Goal: Transaction & Acquisition: Purchase product/service

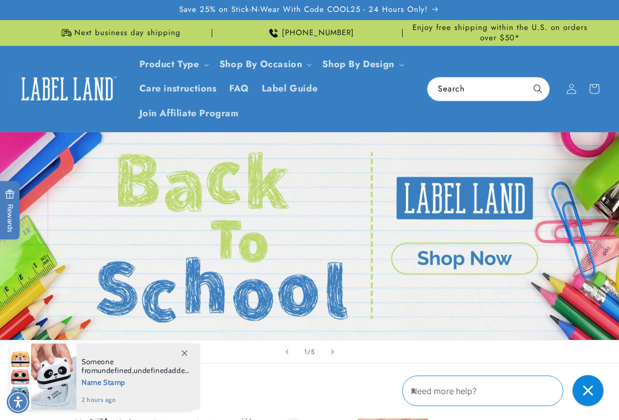
click at [474, 110] on header "Product Type Product Type Clothing Labels Clothing Stamps Logo Decals Multi-Use…" at bounding box center [309, 89] width 619 height 86
click at [475, 101] on div "Search" at bounding box center [488, 89] width 123 height 24
click at [476, 93] on input "Search" at bounding box center [488, 88] width 122 height 23
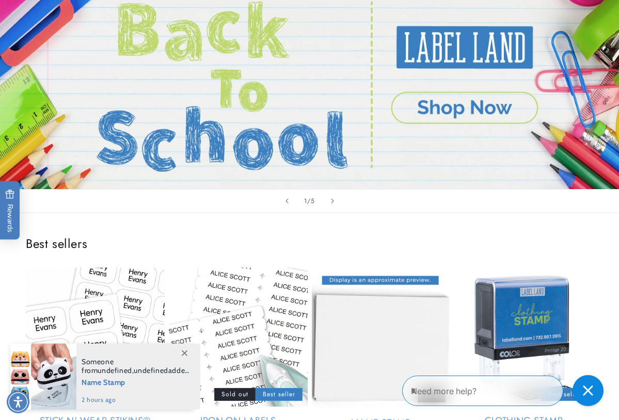
scroll to position [310, 0]
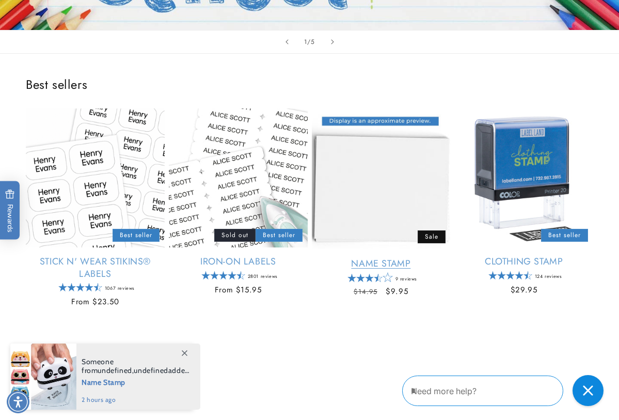
click at [381, 258] on link "Name Stamp" at bounding box center [381, 264] width 139 height 12
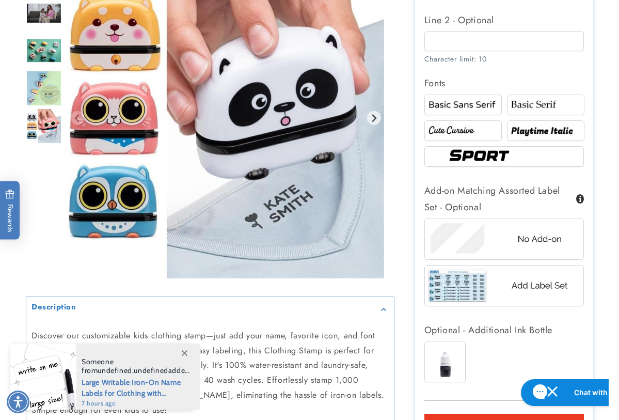
scroll to position [723, 0]
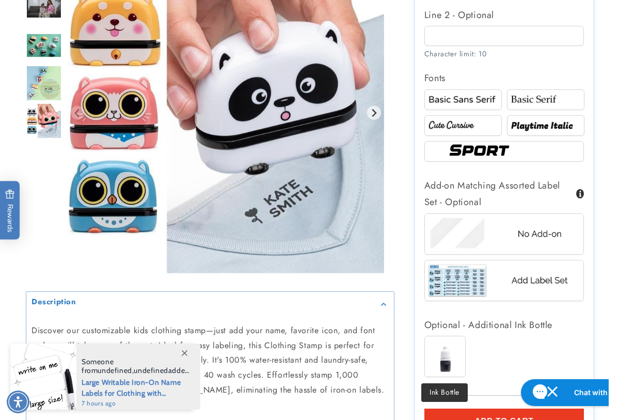
click at [449, 358] on img at bounding box center [445, 356] width 40 height 40
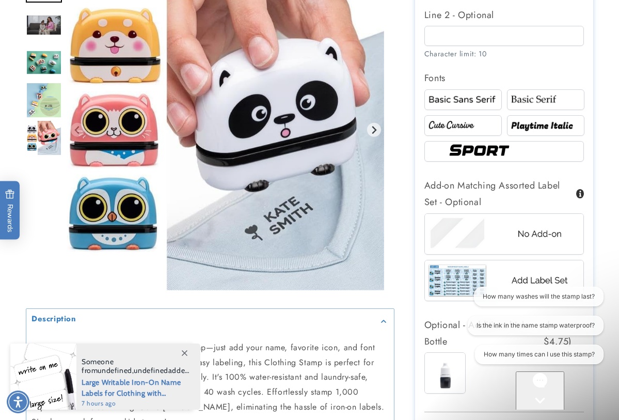
scroll to position [0, 0]
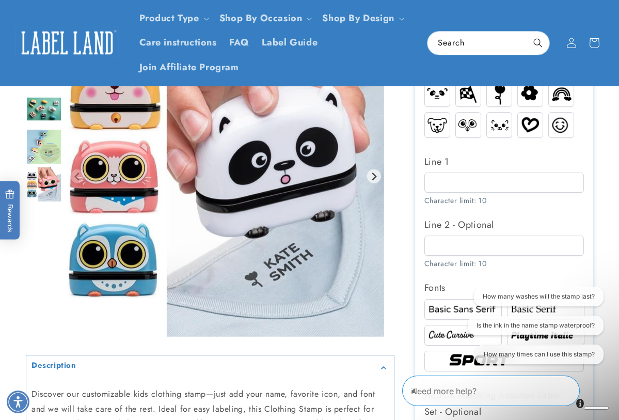
scroll to position [258, 0]
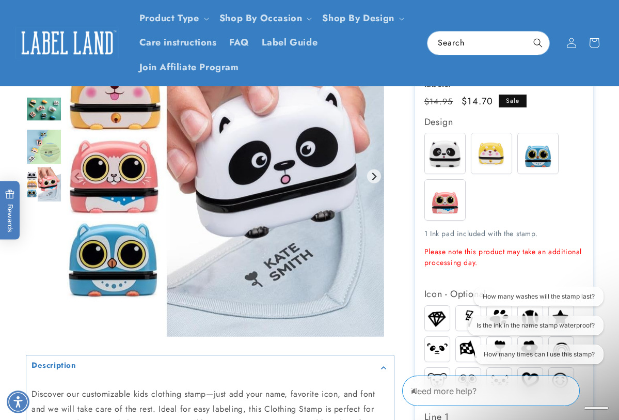
click at [468, 40] on input "Search" at bounding box center [488, 42] width 122 height 23
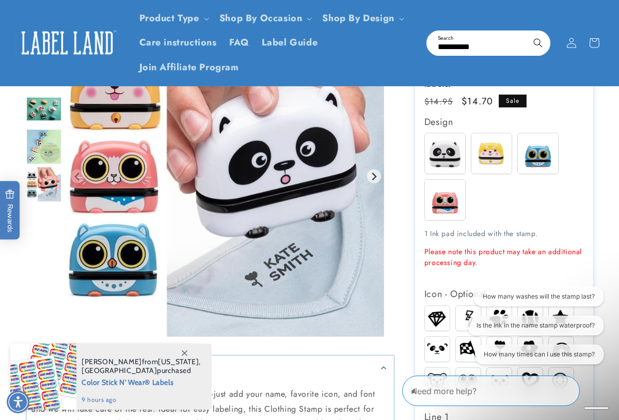
type input "**********"
click at [527, 31] on button "Search" at bounding box center [538, 42] width 23 height 23
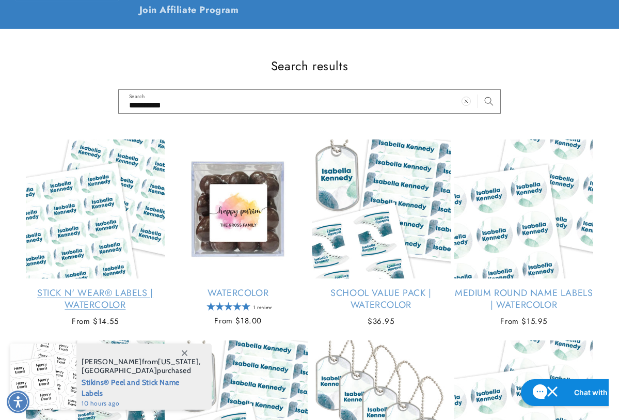
click at [110, 287] on link "Stick N' Wear® Labels | Watercolor" at bounding box center [95, 299] width 139 height 24
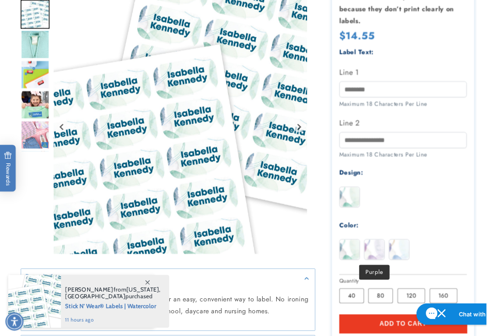
scroll to position [413, 0]
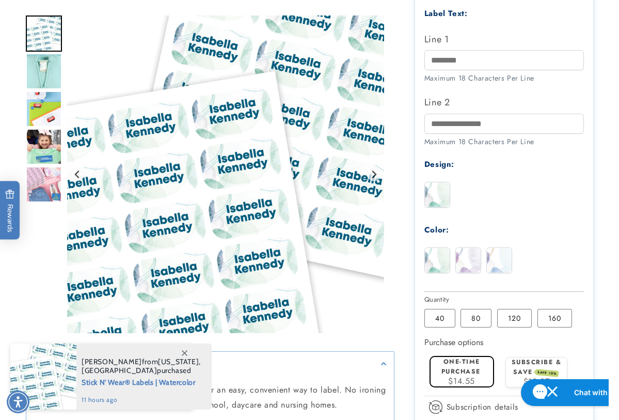
click at [601, 202] on div at bounding box center [309, 139] width 619 height 813
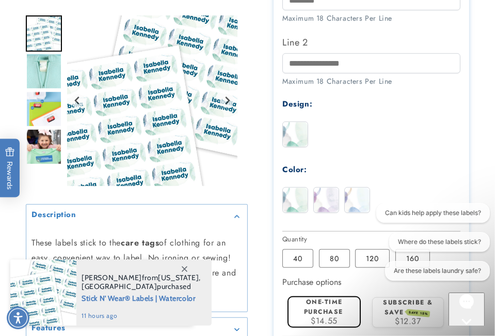
scroll to position [0, 0]
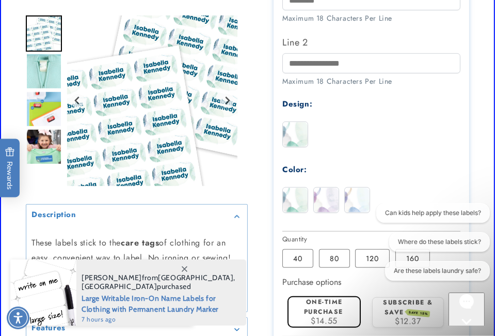
click at [477, 161] on div at bounding box center [247, 87] width 495 height 799
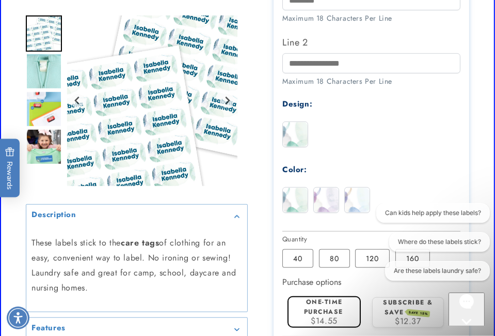
click at [463, 333] on icon "Gorgias live chat" at bounding box center [466, 338] width 10 height 10
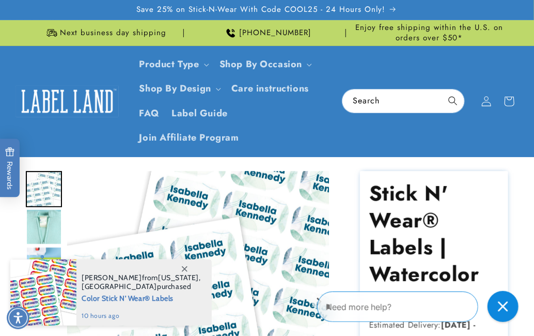
drag, startPoint x: 504, startPoint y: 308, endPoint x: 374, endPoint y: 289, distance: 131.5
click at [504, 308] on icon "Close gorgias live chat" at bounding box center [502, 305] width 11 height 11
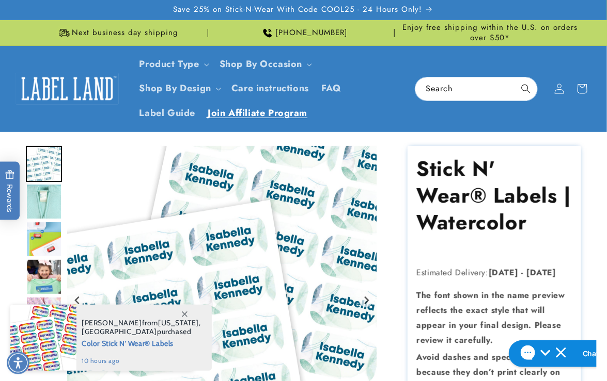
scroll to position [46, 0]
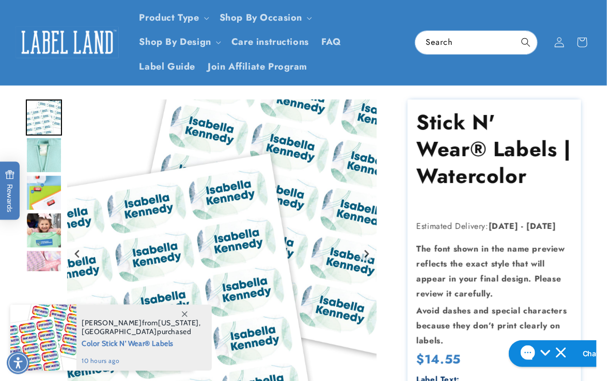
click at [59, 45] on img at bounding box center [66, 42] width 103 height 32
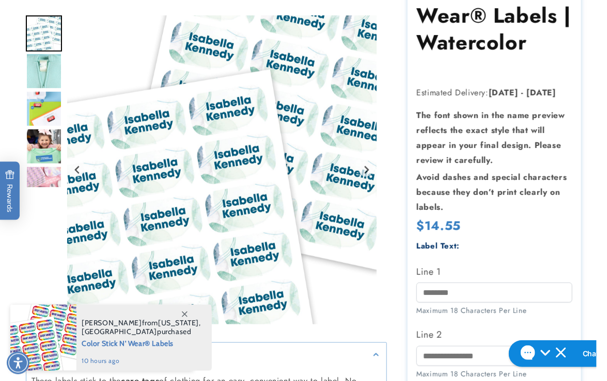
scroll to position [328, 0]
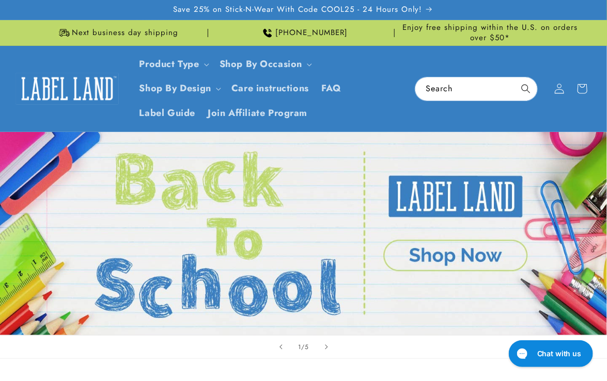
scroll to position [187, 0]
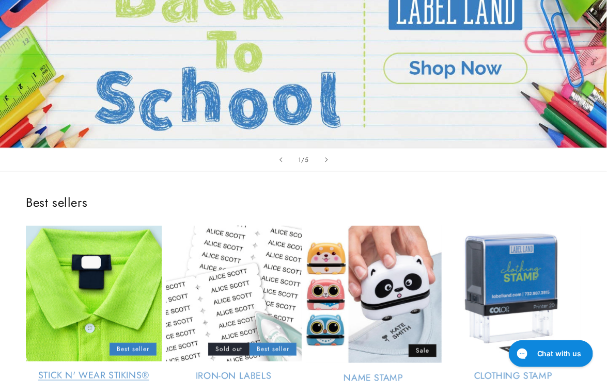
click at [100, 371] on link "Stick N' Wear Stikins® Labels" at bounding box center [94, 383] width 136 height 24
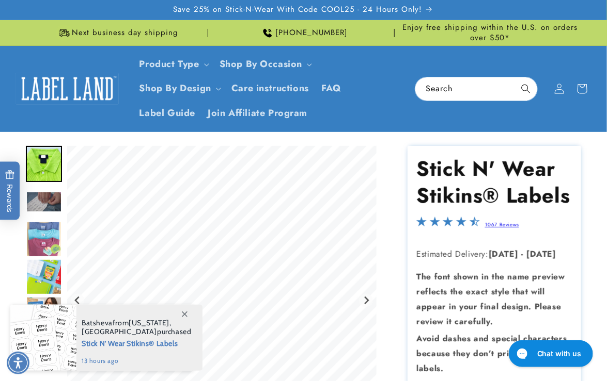
click at [183, 312] on icon at bounding box center [185, 315] width 6 height 6
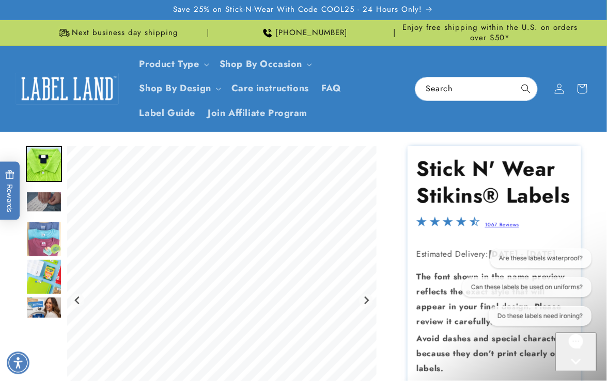
drag, startPoint x: 600, startPoint y: 204, endPoint x: 599, endPoint y: 219, distance: 14.5
click at [571, 374] on icon "Gorgias live chat" at bounding box center [575, 379] width 10 height 10
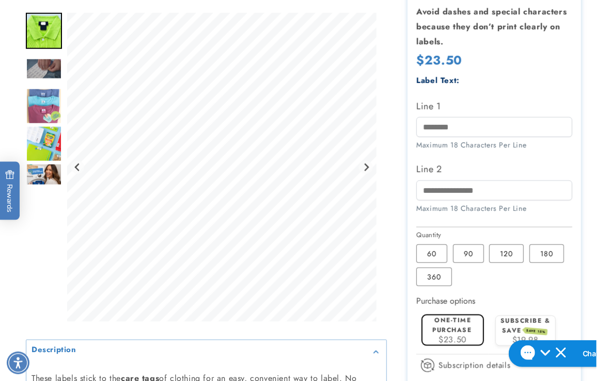
scroll to position [328, 0]
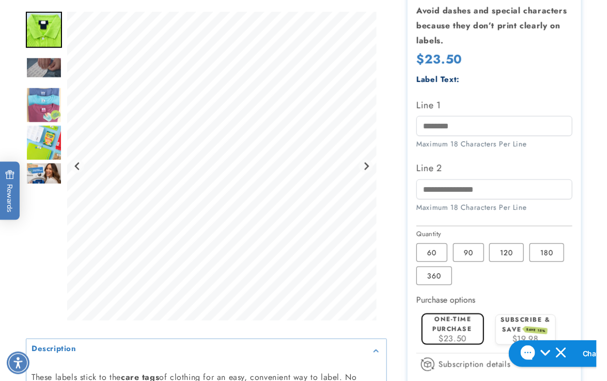
click at [15, 284] on div at bounding box center [303, 161] width 607 height 687
click at [593, 205] on div at bounding box center [303, 161] width 607 height 687
click at [465, 256] on label "90 Variant sold out or unavailable" at bounding box center [468, 253] width 31 height 19
click at [464, 128] on input "Line 1" at bounding box center [493, 126] width 155 height 20
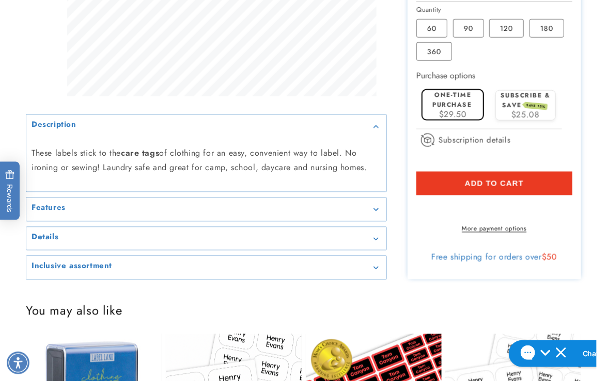
scroll to position [563, 0]
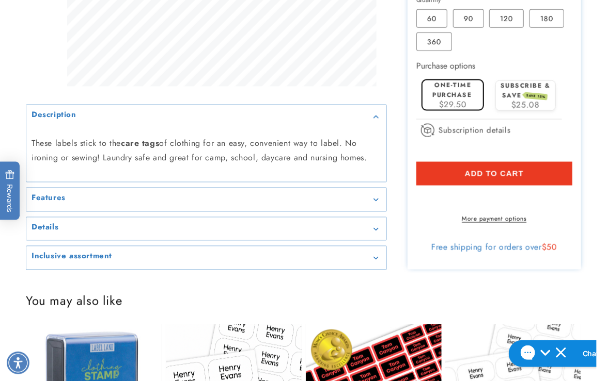
type input "****"
click at [424, 173] on button "Add to cart" at bounding box center [493, 174] width 155 height 24
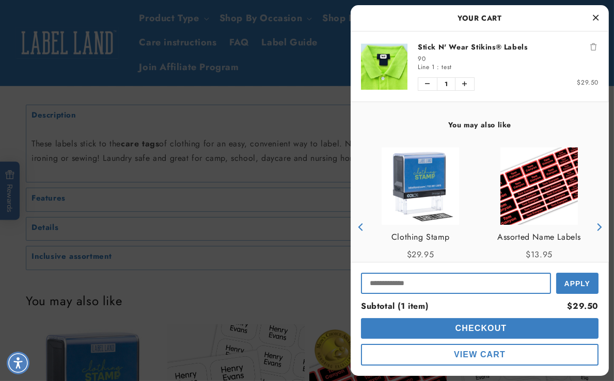
click at [423, 284] on input "Input Discount" at bounding box center [456, 283] width 190 height 21
click at [405, 285] on input "Input Discount" at bounding box center [456, 283] width 190 height 21
paste input "******"
type input "******"
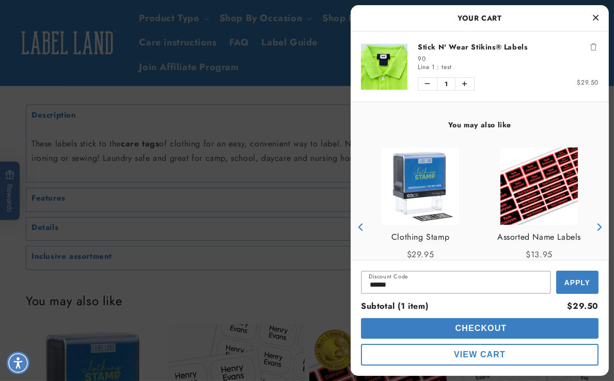
click at [575, 280] on span "Apply" at bounding box center [577, 283] width 26 height 8
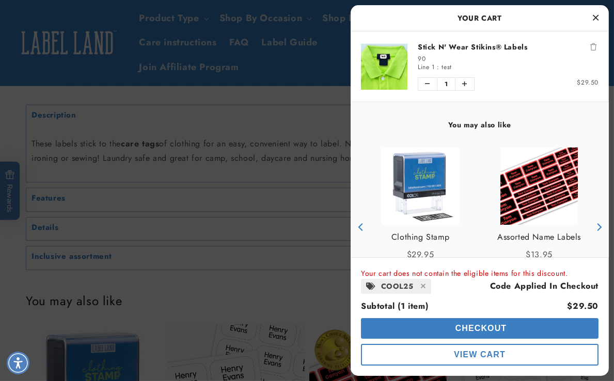
click at [590, 46] on icon "Remove Stick N' Wear Stikins® Labels" at bounding box center [593, 46] width 6 height 7
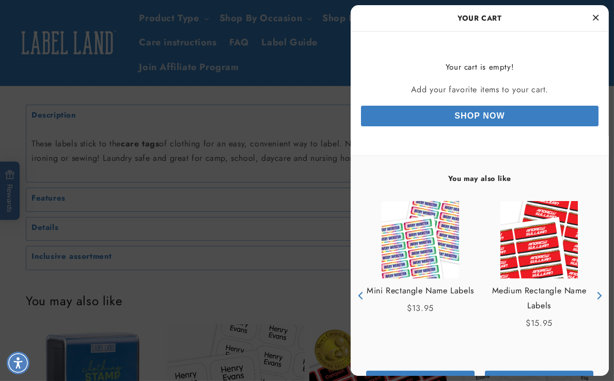
click at [286, 189] on div at bounding box center [307, 190] width 614 height 381
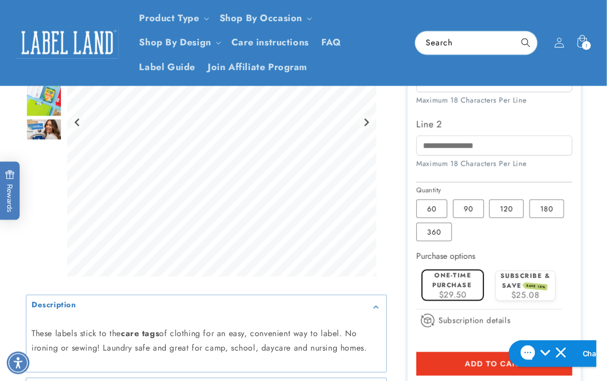
scroll to position [328, 0]
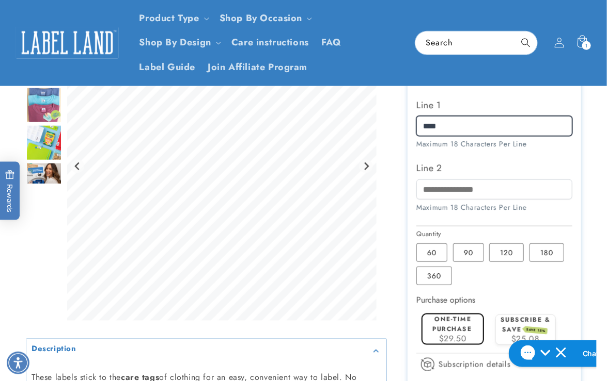
drag, startPoint x: 412, startPoint y: 122, endPoint x: 395, endPoint y: 120, distance: 16.6
click at [395, 120] on div "Stick N' Wear Stikins® Labels Stick N' Wear Stikins® Labels 1067 Reviews Estima…" at bounding box center [484, 161] width 194 height 687
click at [591, 150] on div at bounding box center [303, 161] width 607 height 687
click at [44, 241] on div "Gallery Viewer" at bounding box center [44, 169] width 36 height 314
click at [591, 191] on div at bounding box center [303, 161] width 607 height 687
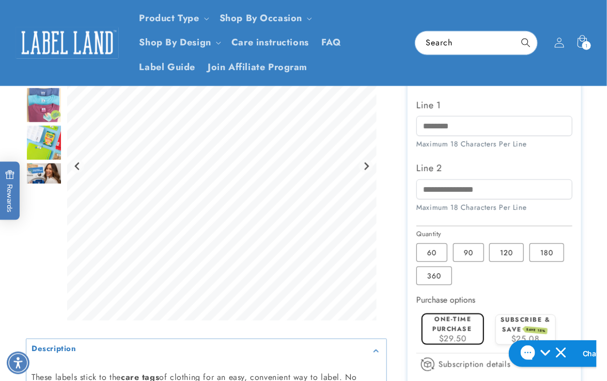
click at [34, 222] on div "Gallery Viewer" at bounding box center [44, 169] width 36 height 314
click at [578, 41] on icon at bounding box center [582, 41] width 10 height 13
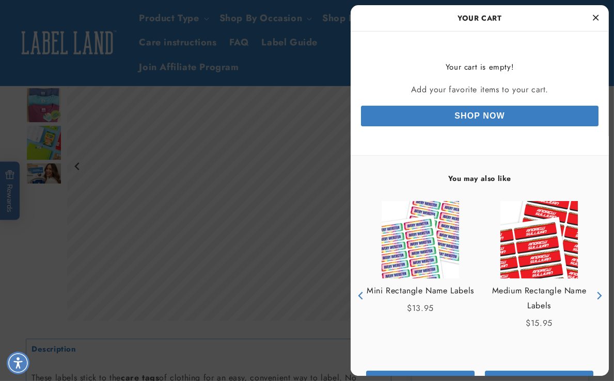
click at [599, 19] on button "Close Cart" at bounding box center [595, 17] width 15 height 15
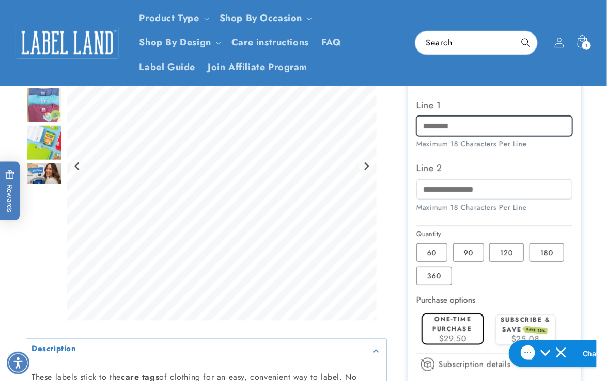
click at [441, 131] on input "Line 1" at bounding box center [493, 126] width 155 height 20
click at [594, 176] on div at bounding box center [303, 161] width 607 height 687
click at [427, 127] on input "Line 1" at bounding box center [493, 126] width 155 height 20
click at [582, 45] on div "1 1 item" at bounding box center [586, 45] width 9 height 9
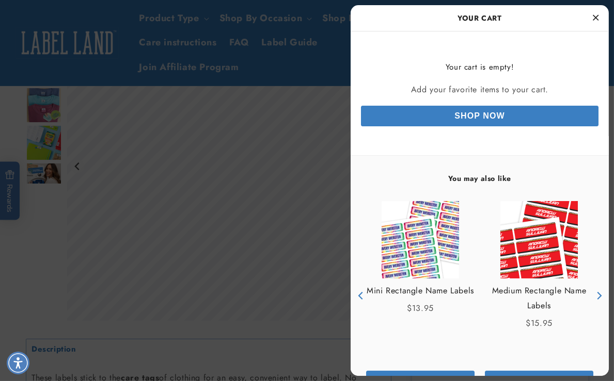
click at [598, 18] on icon "Close Cart" at bounding box center [596, 17] width 6 height 9
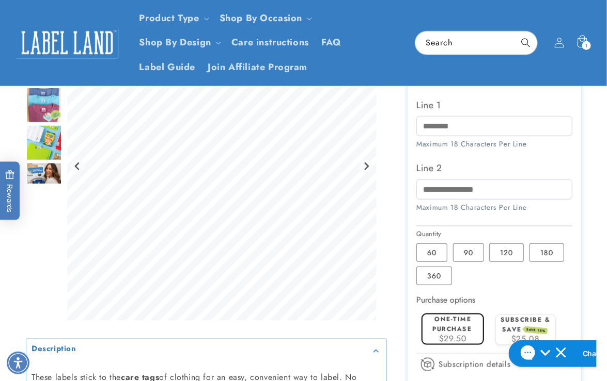
click at [594, 144] on div at bounding box center [303, 161] width 607 height 687
click at [509, 260] on label "120 Variant sold out or unavailable" at bounding box center [506, 253] width 35 height 19
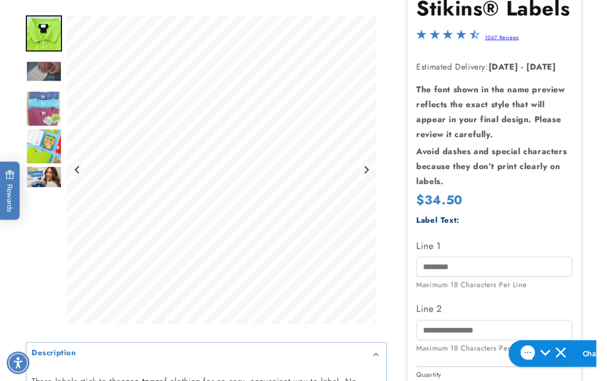
scroll to position [375, 0]
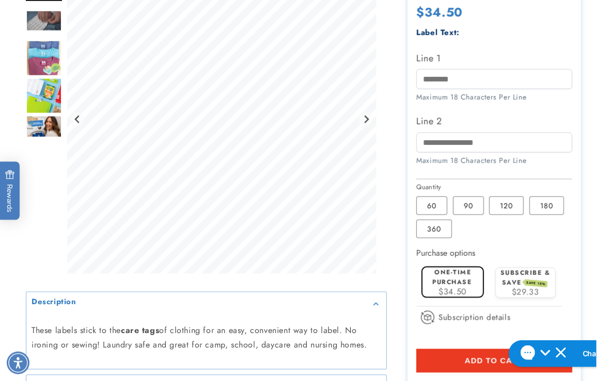
click at [591, 225] on div at bounding box center [303, 114] width 607 height 687
click at [43, 233] on div "Gallery Viewer" at bounding box center [44, 122] width 36 height 314
click at [589, 196] on div at bounding box center [303, 114] width 607 height 687
click at [509, 201] on label "120 Variant sold out or unavailable" at bounding box center [506, 206] width 35 height 19
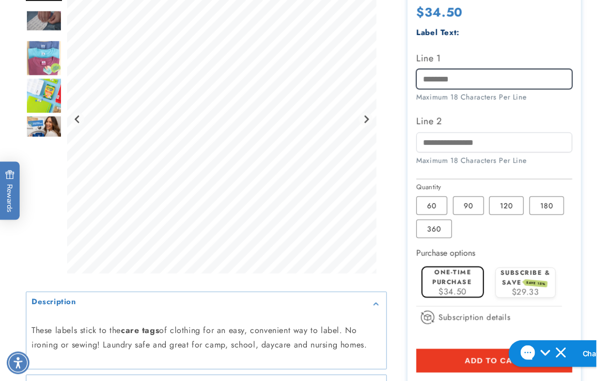
click at [463, 71] on input "Line 1" at bounding box center [493, 79] width 155 height 20
type input "*****"
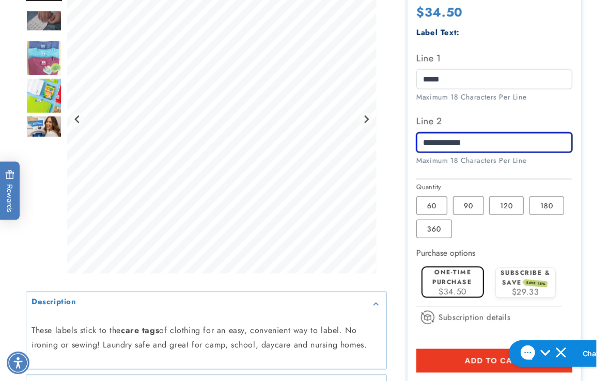
type input "**********"
click at [591, 150] on div at bounding box center [303, 114] width 607 height 687
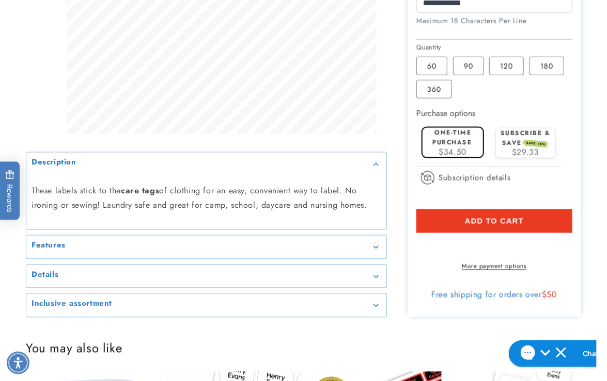
scroll to position [516, 0]
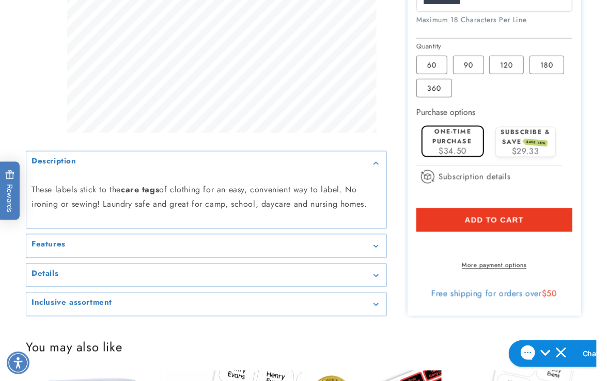
click at [437, 222] on button "Add to cart" at bounding box center [493, 221] width 155 height 24
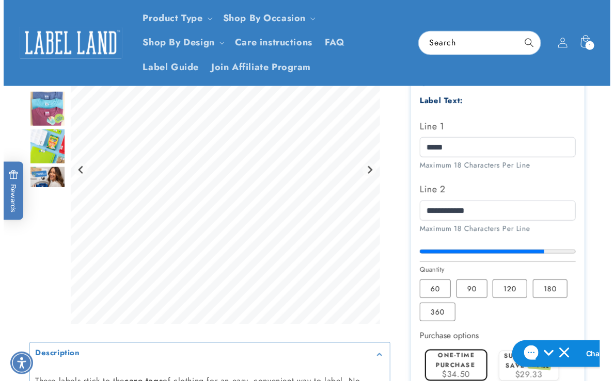
scroll to position [234, 0]
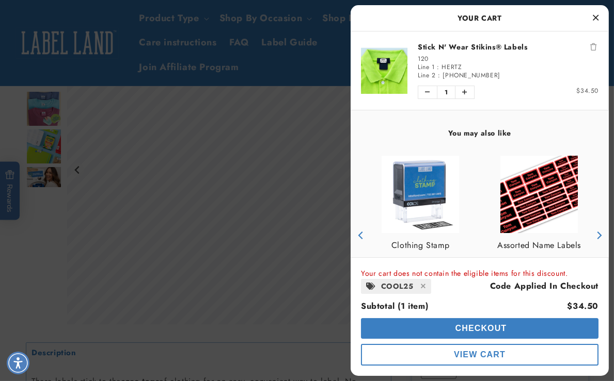
click at [463, 327] on span "Checkout" at bounding box center [480, 328] width 54 height 9
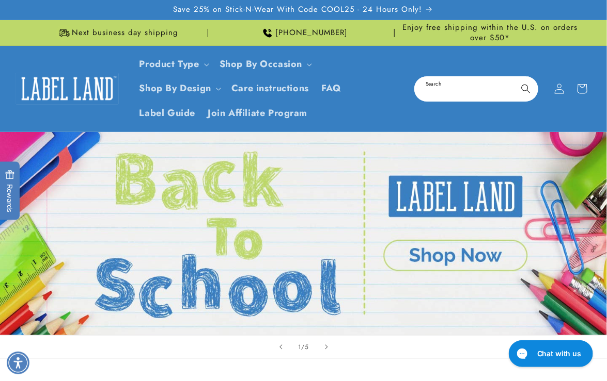
click at [454, 88] on input "Search" at bounding box center [476, 88] width 122 height 23
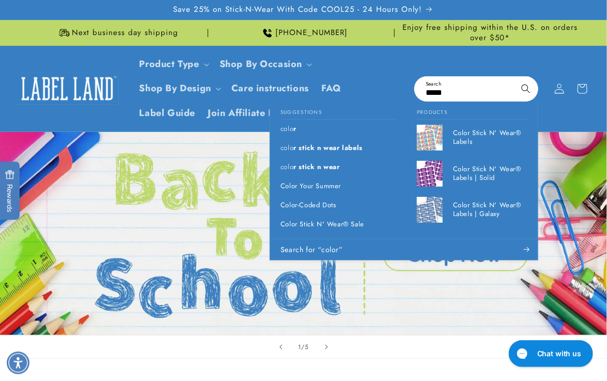
type input "*****"
click at [514, 77] on button "Search" at bounding box center [525, 88] width 23 height 23
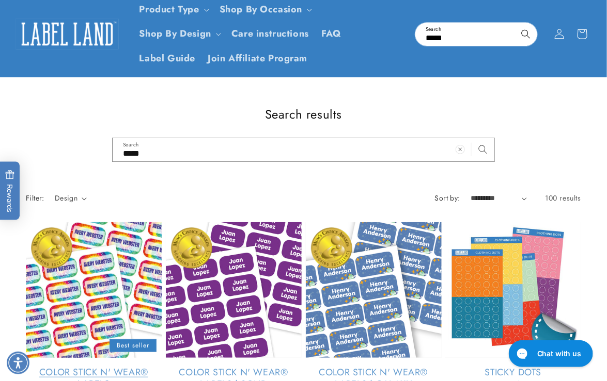
scroll to position [140, 0]
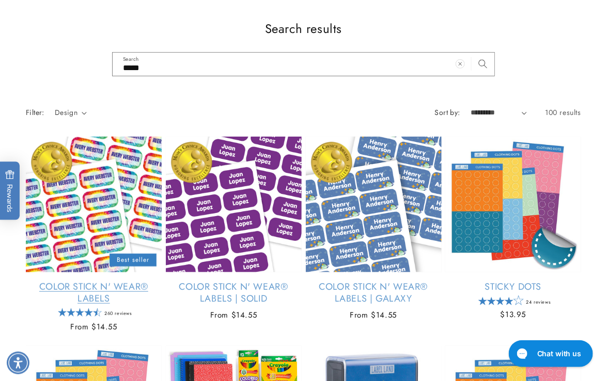
click at [97, 281] on link "Color Stick N' Wear® Labels" at bounding box center [94, 293] width 136 height 24
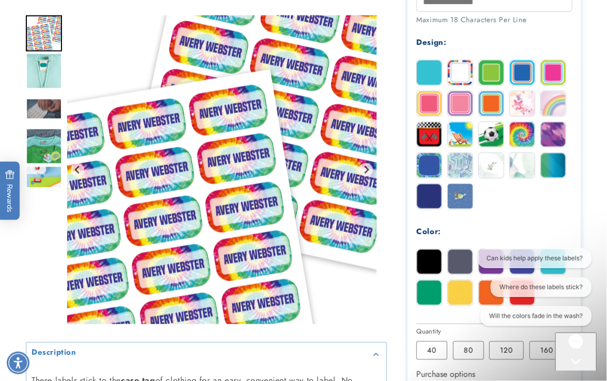
click at [571, 374] on icon "Gorgias live chat" at bounding box center [575, 379] width 10 height 10
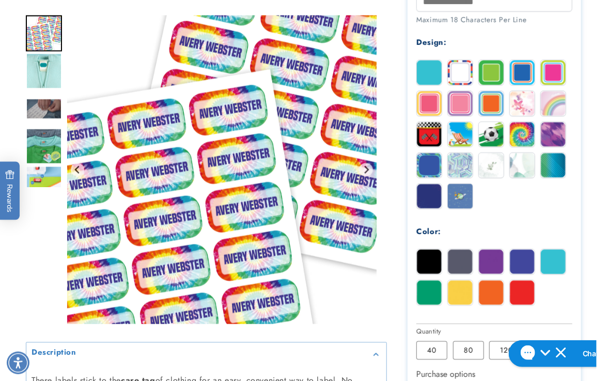
click at [599, 226] on div at bounding box center [303, 104] width 607 height 949
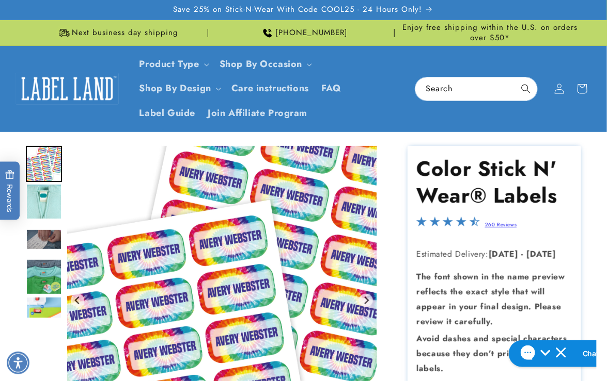
click at [391, 13] on span "Save 25% on Stick-N-Wear With Code COOL25 - 24 Hours Only!" at bounding box center [297, 10] width 249 height 10
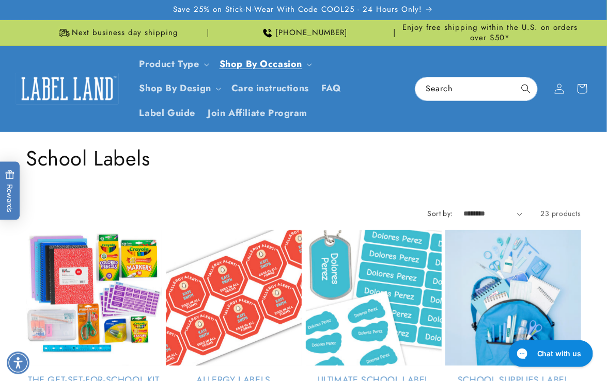
click at [448, 163] on h1 "Collection: School Labels" at bounding box center [303, 158] width 555 height 27
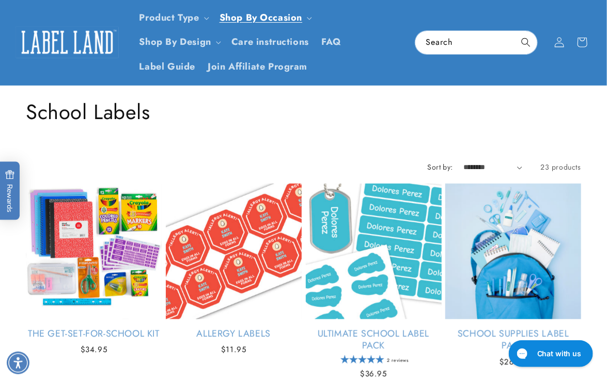
click at [61, 39] on img at bounding box center [66, 42] width 103 height 32
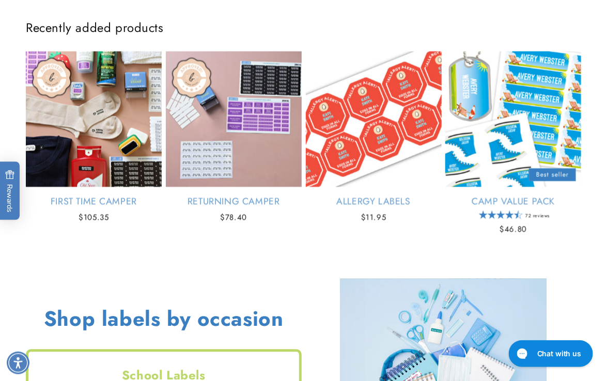
scroll to position [657, 0]
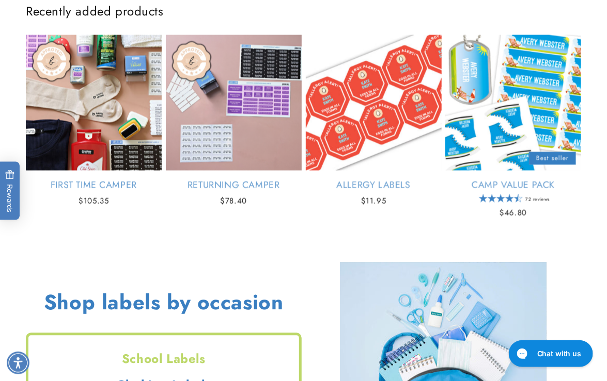
click at [590, 242] on div "Recently added products First Time Camper Empty heading First Time Camper Regul…" at bounding box center [303, 114] width 607 height 266
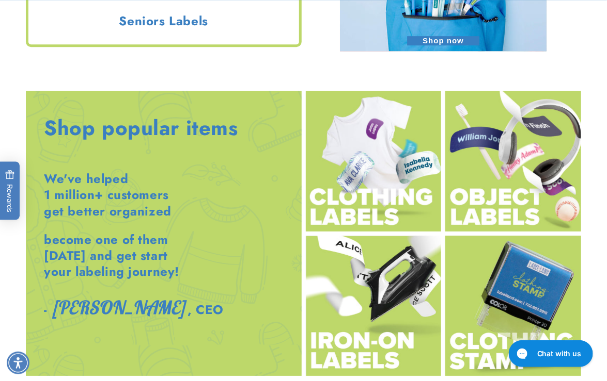
scroll to position [1079, 0]
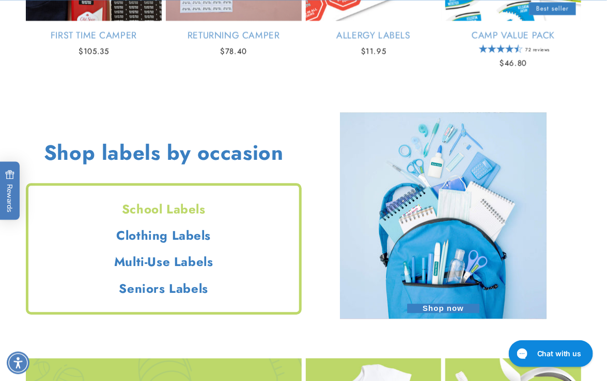
scroll to position [843, 0]
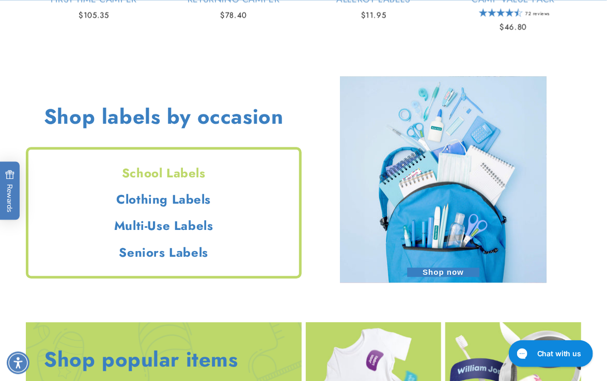
drag, startPoint x: 563, startPoint y: 56, endPoint x: 91, endPoint y: 52, distance: 471.8
drag, startPoint x: 91, startPoint y: 52, endPoint x: 51, endPoint y: 56, distance: 40.5
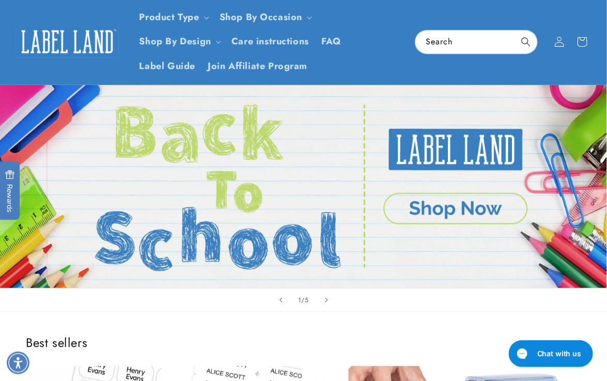
scroll to position [140, 0]
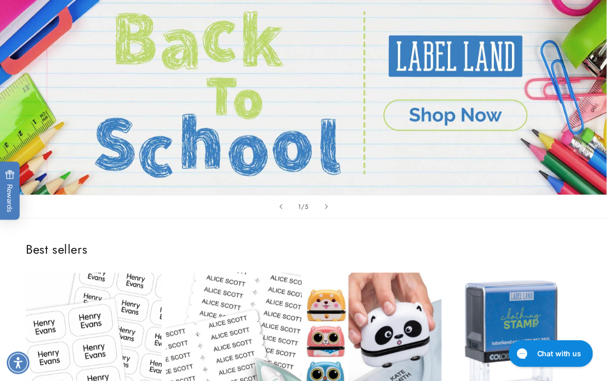
click at [200, 228] on div "Best sellers Stick N' Wear Stikins® Labels Empty heading Best seller Stick N' W…" at bounding box center [303, 358] width 607 height 278
click at [188, 225] on div "Best sellers Stick N' Wear Stikins® Labels Empty heading Best seller Stick N' W…" at bounding box center [303, 358] width 607 height 278
click at [82, 226] on div "Best sellers Stick N' Wear Stikins® Labels Empty heading Best seller Stick N' W…" at bounding box center [303, 358] width 607 height 278
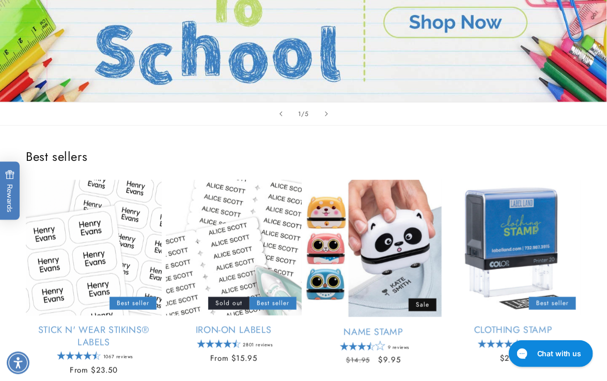
scroll to position [234, 0]
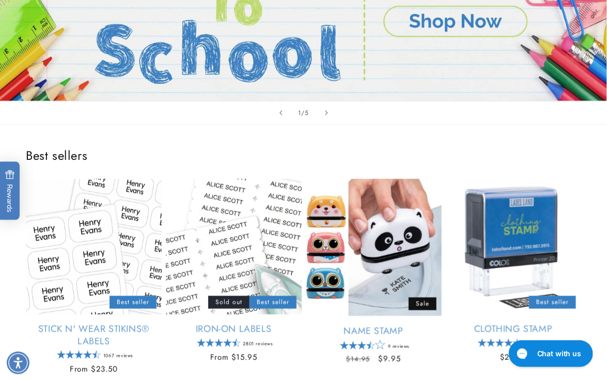
click at [583, 131] on div "Best sellers Stick N' Wear Stikins® Labels Empty heading Best seller Stick N' W…" at bounding box center [303, 264] width 607 height 278
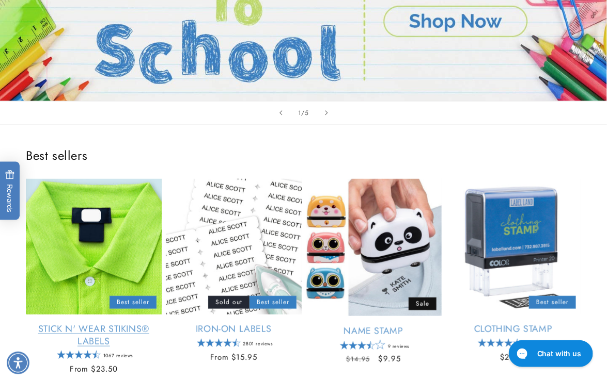
click at [98, 324] on link "Stick N' Wear Stikins® Labels" at bounding box center [94, 336] width 136 height 24
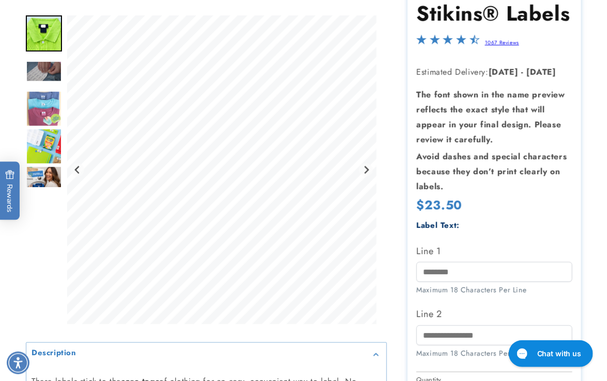
scroll to position [187, 0]
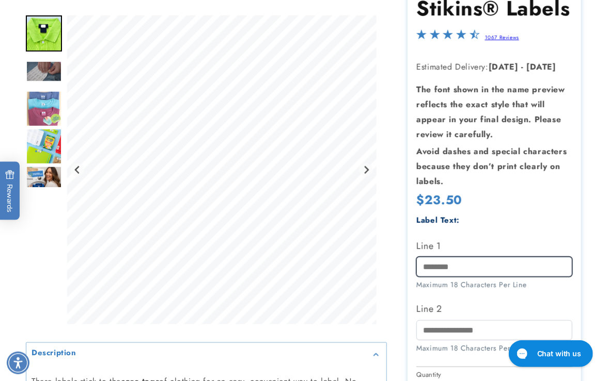
click at [444, 268] on input "Line 1" at bounding box center [493, 267] width 155 height 20
paste input "*****"
type input "*****"
click at [598, 218] on div at bounding box center [303, 302] width 607 height 687
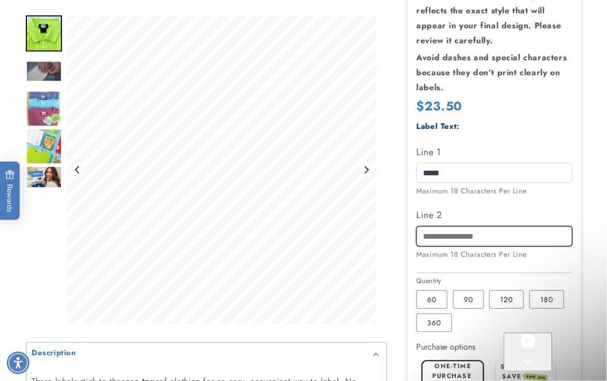
scroll to position [0, 0]
click at [473, 244] on input "Line 2" at bounding box center [493, 237] width 155 height 20
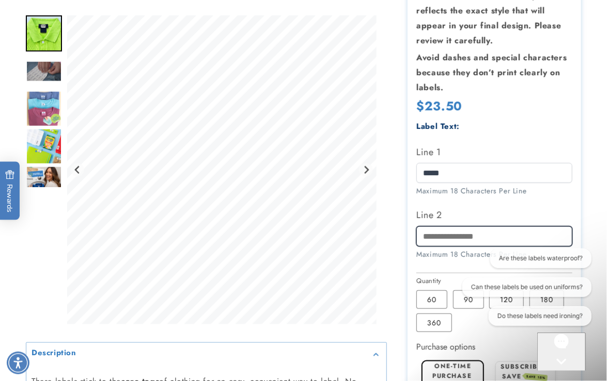
paste input "**********"
type input "**********"
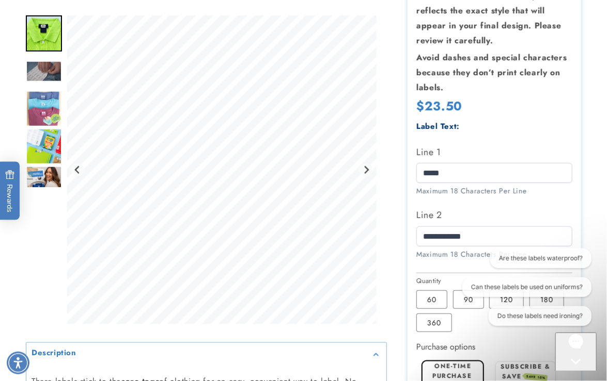
click at [571, 374] on icon "Gorgias live chat" at bounding box center [575, 379] width 10 height 10
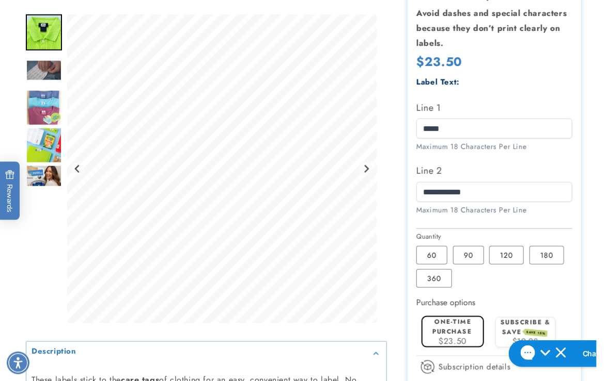
scroll to position [375, 0]
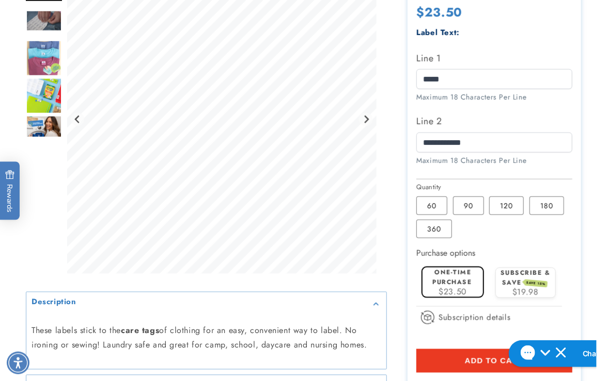
click at [597, 156] on div at bounding box center [303, 114] width 607 height 687
click at [542, 210] on label "180 Variant sold out or unavailable" at bounding box center [546, 206] width 35 height 19
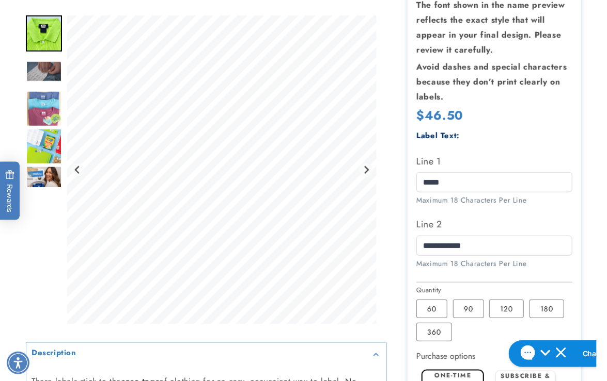
scroll to position [281, 0]
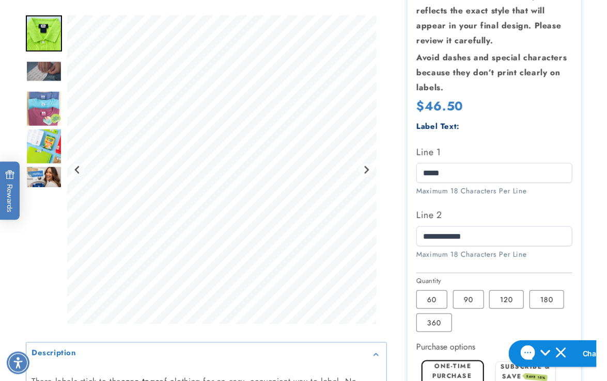
click at [594, 225] on div at bounding box center [303, 208] width 607 height 687
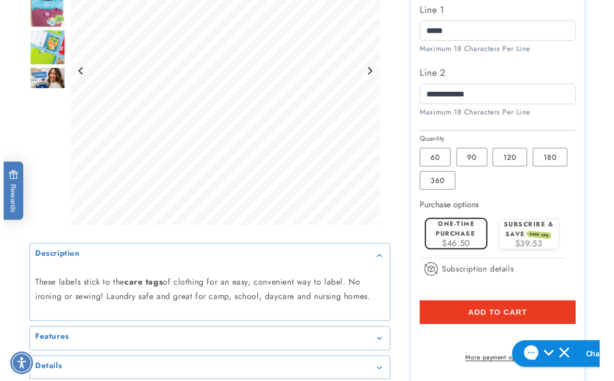
scroll to position [469, 0]
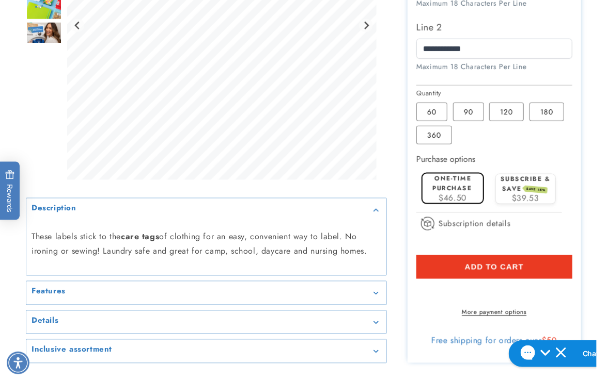
click at [417, 271] on button "Add to cart" at bounding box center [493, 268] width 155 height 24
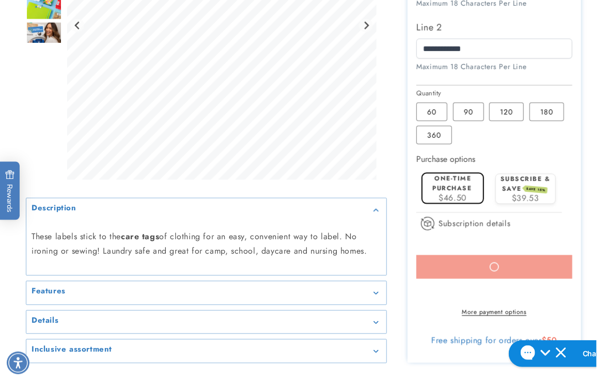
click at [593, 206] on div at bounding box center [303, 20] width 607 height 687
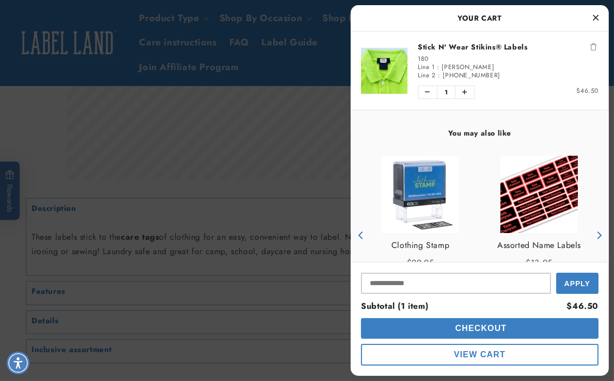
click at [483, 327] on span "Checkout" at bounding box center [480, 328] width 54 height 9
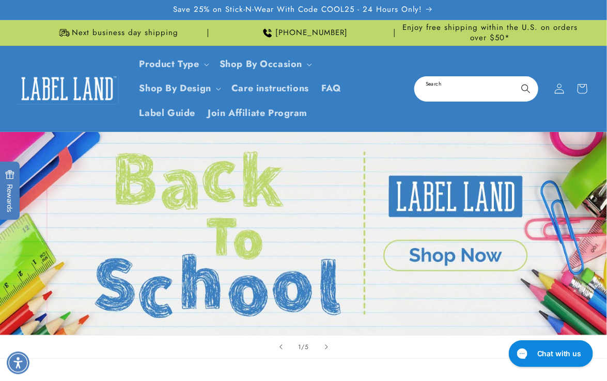
click at [493, 81] on input "Search" at bounding box center [476, 88] width 122 height 23
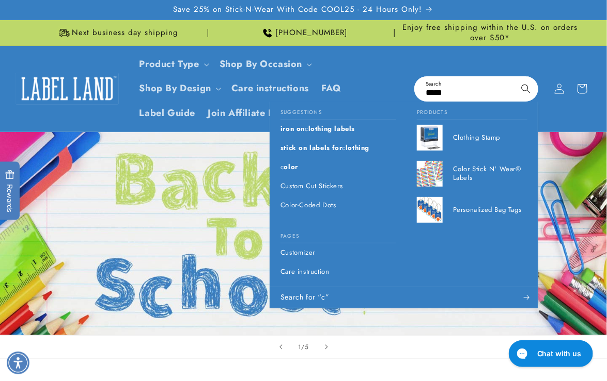
type input "*****"
click at [514, 77] on button "Search" at bounding box center [525, 88] width 23 height 23
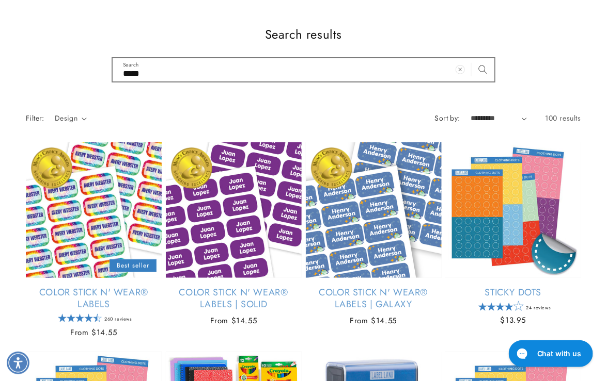
scroll to position [281, 0]
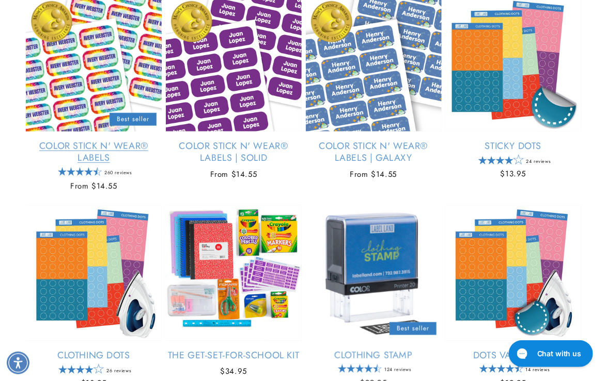
click at [113, 140] on link "Color Stick N' Wear® Labels" at bounding box center [94, 152] width 136 height 24
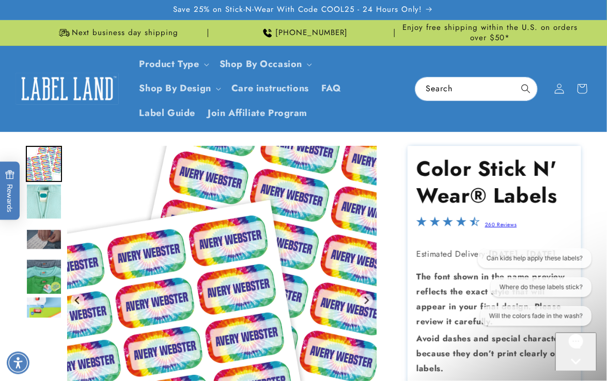
drag, startPoint x: 1139, startPoint y: 668, endPoint x: 581, endPoint y: 346, distance: 644.5
click at [580, 374] on div "Gorgias live chat" at bounding box center [575, 380] width 33 height 13
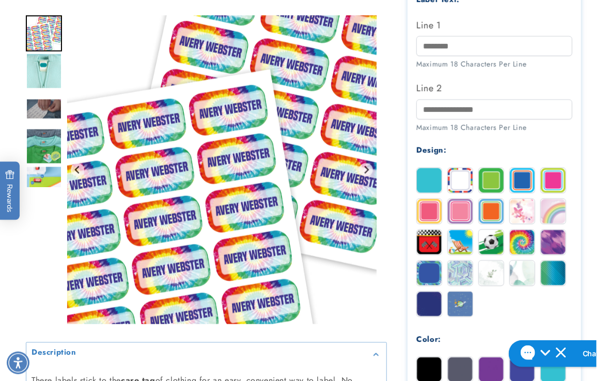
scroll to position [422, 0]
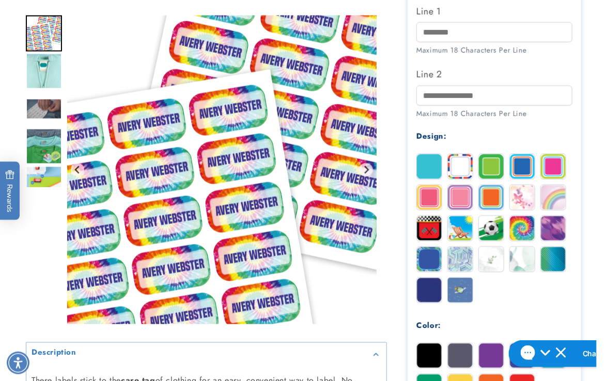
click at [599, 199] on div at bounding box center [303, 198] width 607 height 949
click at [586, 206] on div at bounding box center [303, 198] width 607 height 949
click at [602, 210] on div at bounding box center [303, 198] width 607 height 949
click at [458, 30] on input "Line 1" at bounding box center [493, 32] width 155 height 20
paste input "**********"
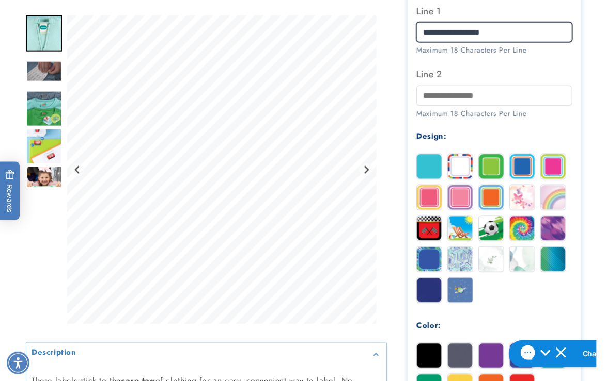
type input "**********"
click at [356, 22] on div at bounding box center [303, 198] width 555 height 949
click at [597, 168] on div at bounding box center [303, 198] width 607 height 949
click at [40, 253] on div "Gallery Viewer" at bounding box center [44, 172] width 36 height 314
click at [457, 171] on img at bounding box center [460, 166] width 25 height 25
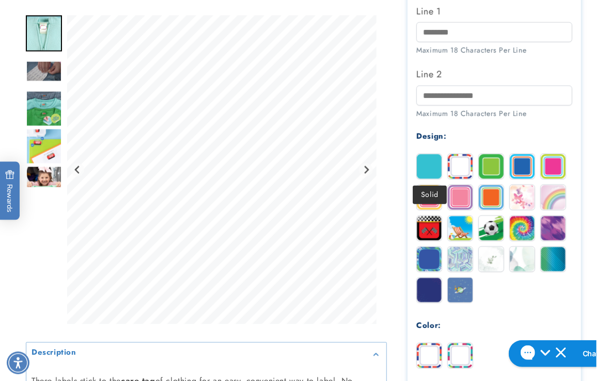
click at [433, 170] on img at bounding box center [429, 166] width 25 height 25
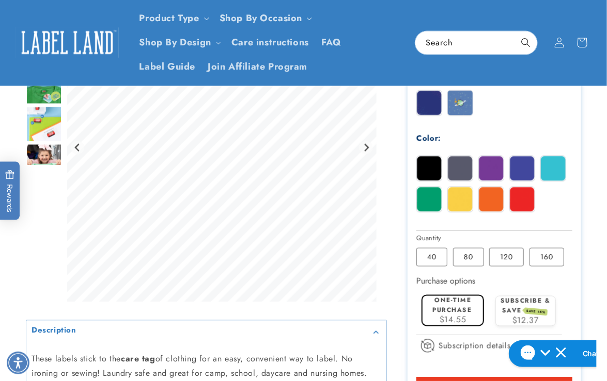
scroll to position [516, 0]
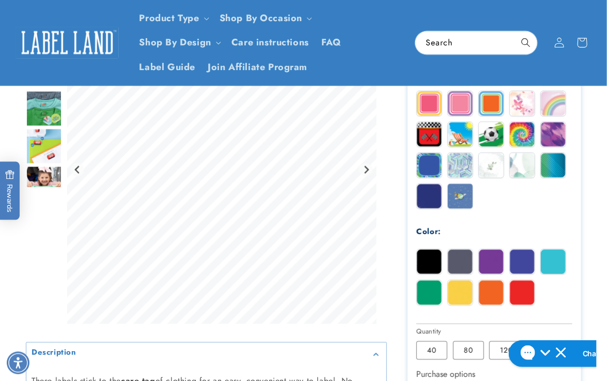
click at [592, 185] on div at bounding box center [303, 104] width 607 height 949
click at [589, 120] on div at bounding box center [303, 104] width 607 height 949
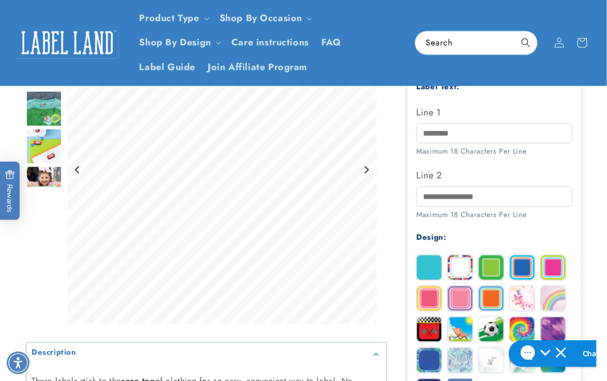
scroll to position [234, 0]
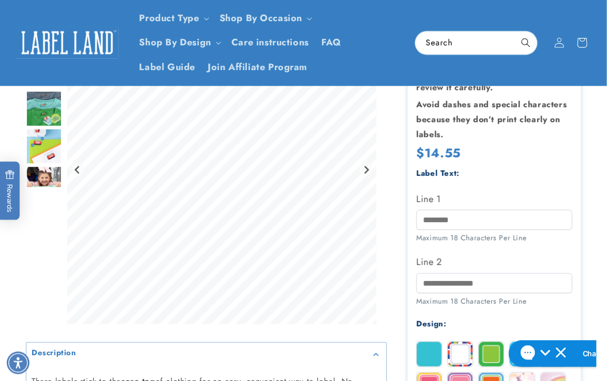
click at [431, 208] on div "Line 1 Maximum 18 Characters Per Line" at bounding box center [493, 217] width 155 height 53
click at [431, 217] on input "Line 1" at bounding box center [493, 220] width 155 height 20
paste input "**********"
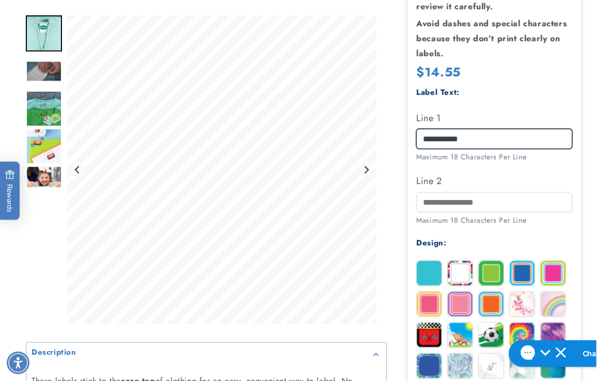
scroll to position [328, 0]
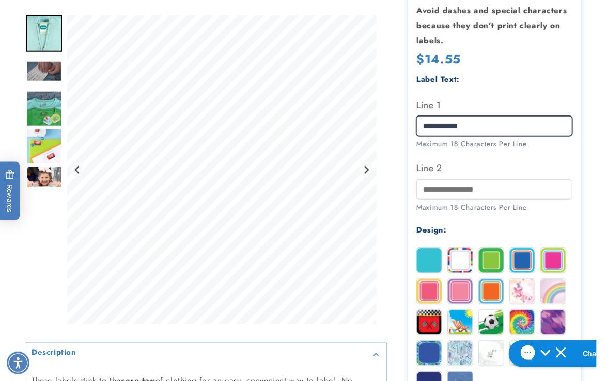
type input "**********"
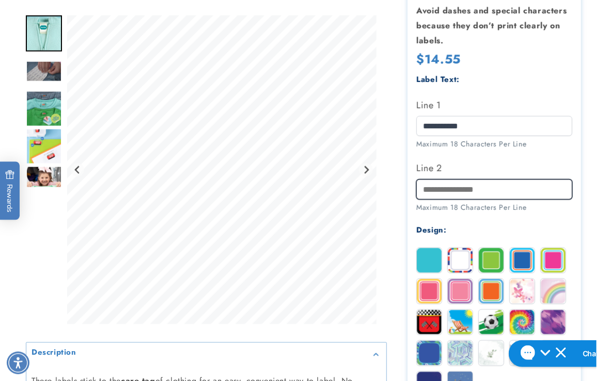
click at [438, 191] on input "Line 2" at bounding box center [493, 190] width 155 height 20
paste input "**********"
click at [439, 190] on input "**********" at bounding box center [493, 190] width 155 height 20
click at [437, 189] on input "**********" at bounding box center [493, 190] width 155 height 20
click at [453, 187] on input "**********" at bounding box center [493, 190] width 155 height 20
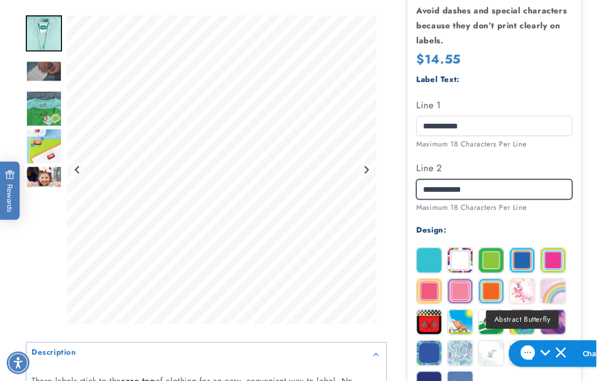
type input "**********"
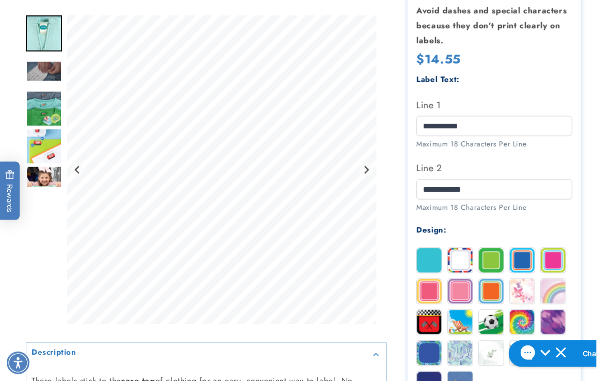
click at [559, 295] on img at bounding box center [552, 291] width 25 height 25
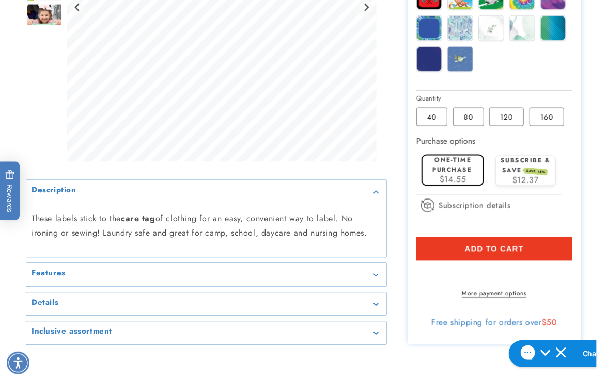
scroll to position [657, 0]
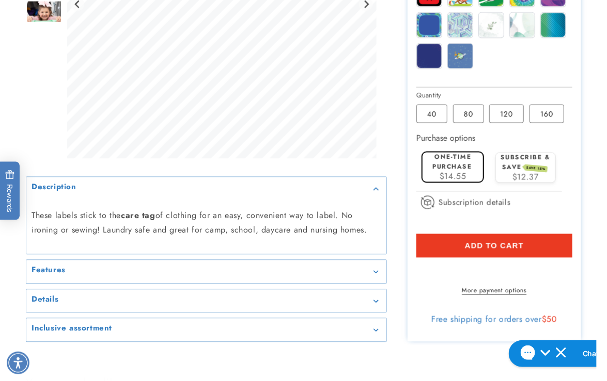
click at [449, 251] on button "Add to cart" at bounding box center [493, 246] width 155 height 24
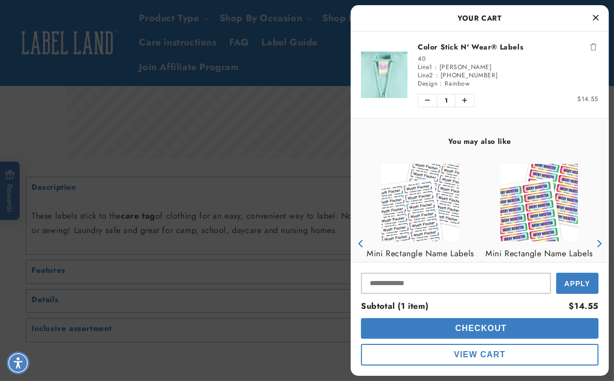
click at [595, 18] on icon "Close Cart" at bounding box center [596, 17] width 6 height 9
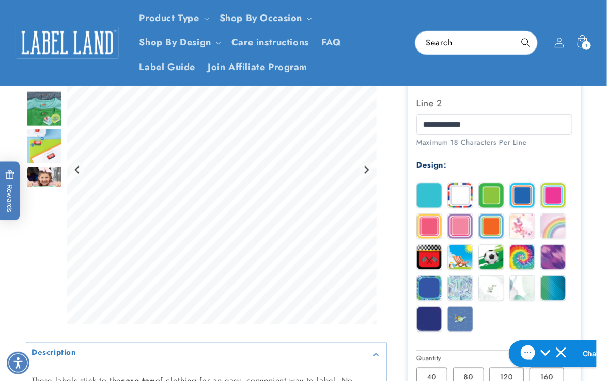
scroll to position [281, 0]
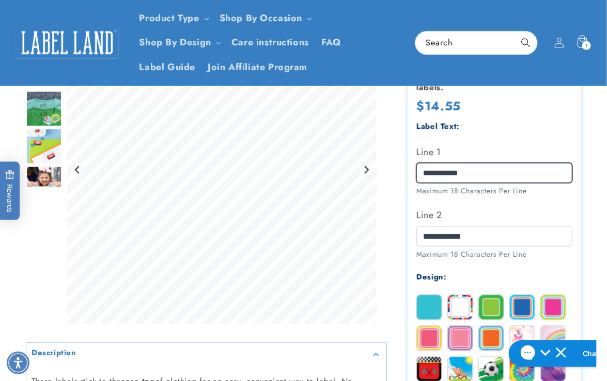
drag, startPoint x: 475, startPoint y: 173, endPoint x: 407, endPoint y: 170, distance: 68.2
click at [407, 170] on section "Color Stick N' Wear® Labels Color Stick N' Wear® Labels 260 Reviews Estimated D…" at bounding box center [493, 291] width 173 height 853
paste input "text"
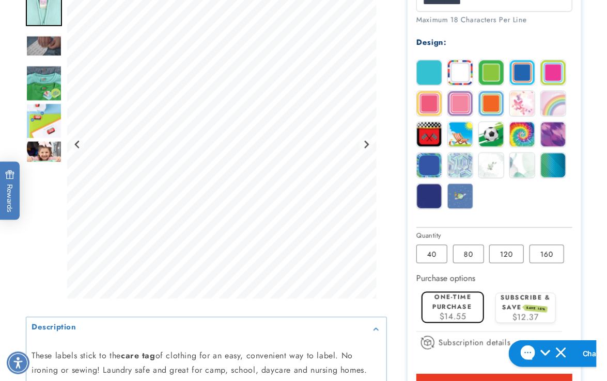
scroll to position [657, 0]
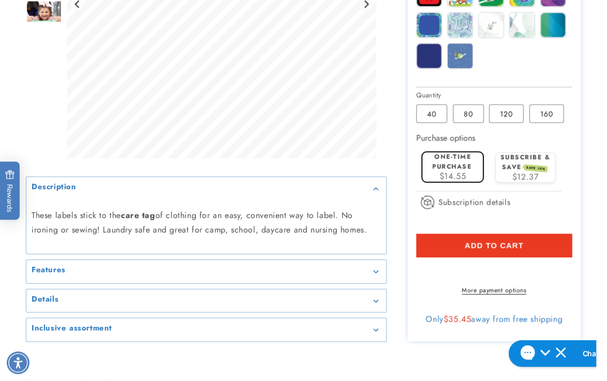
click at [441, 248] on button "Add to cart" at bounding box center [493, 246] width 155 height 24
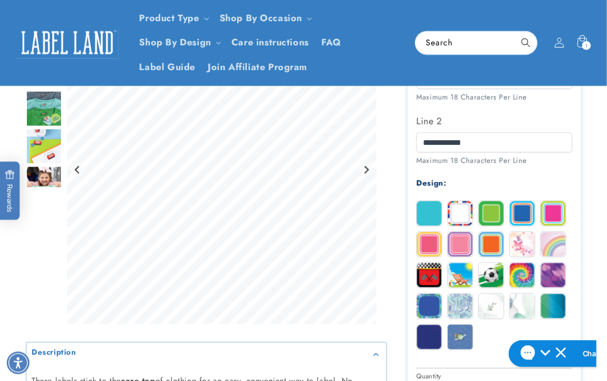
scroll to position [234, 0]
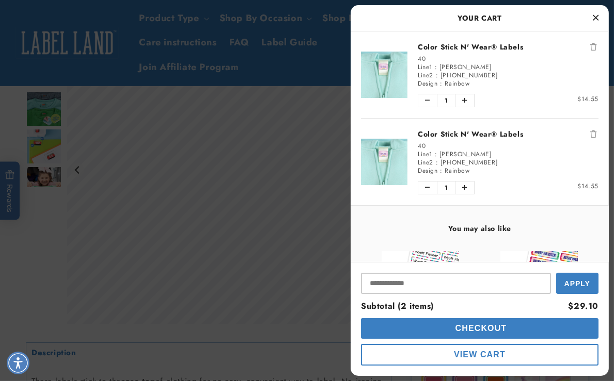
click at [327, 293] on div at bounding box center [307, 190] width 614 height 381
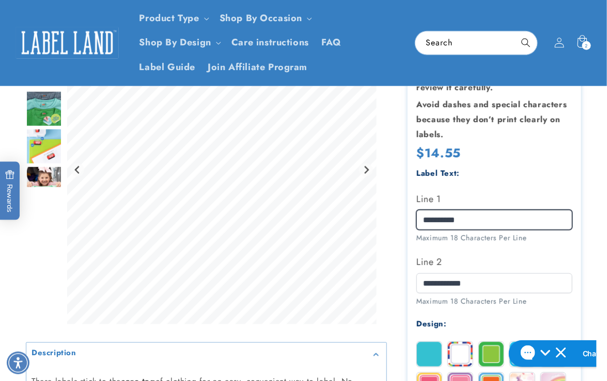
click at [331, 208] on div at bounding box center [303, 338] width 555 height 853
paste input "***"
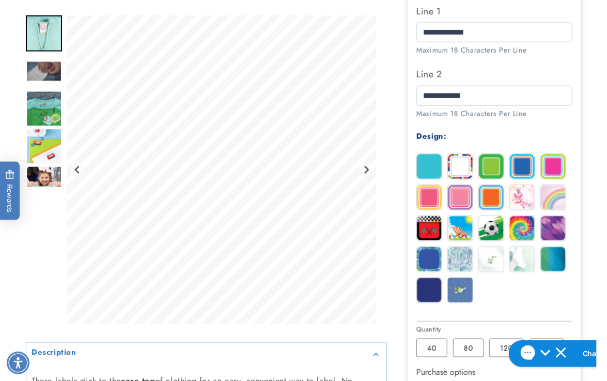
click at [468, 160] on img at bounding box center [460, 166] width 25 height 25
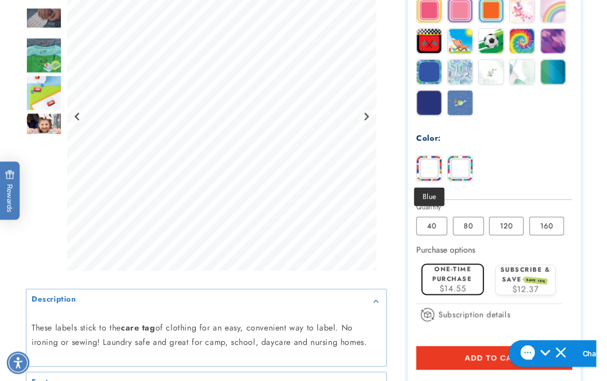
click at [432, 170] on img at bounding box center [429, 168] width 25 height 25
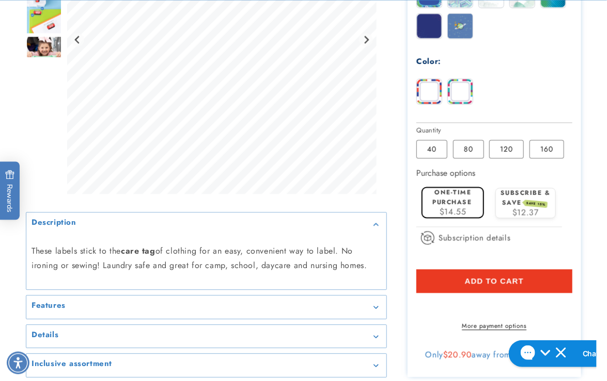
scroll to position [751, 0]
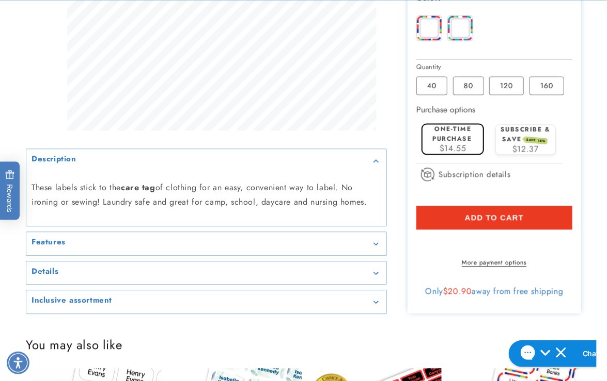
click at [421, 219] on button "Add to cart" at bounding box center [493, 218] width 155 height 24
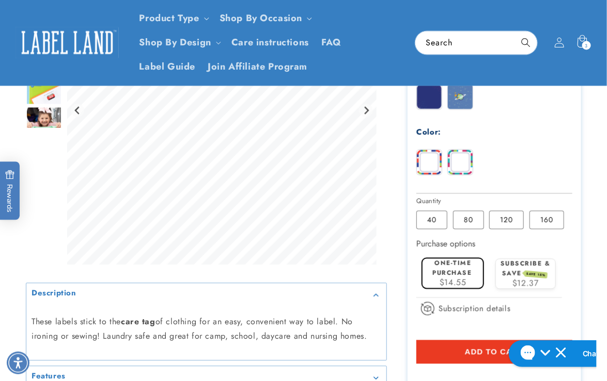
scroll to position [610, 0]
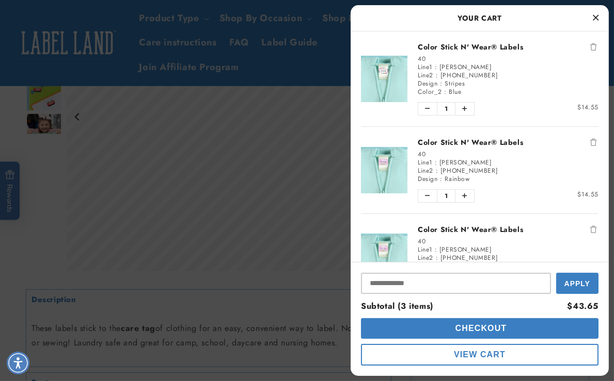
drag, startPoint x: 299, startPoint y: 158, endPoint x: 398, endPoint y: 148, distance: 99.1
click at [299, 158] on div at bounding box center [307, 190] width 614 height 381
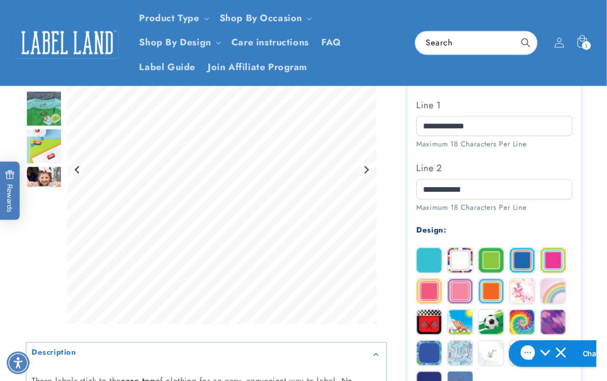
scroll to position [281, 0]
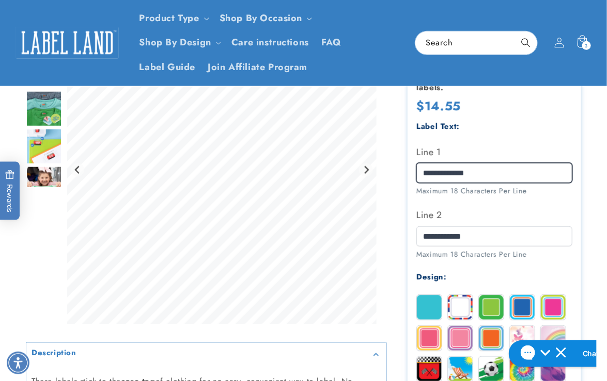
drag, startPoint x: 485, startPoint y: 170, endPoint x: 422, endPoint y: 170, distance: 63.0
click at [422, 170] on input "**********" at bounding box center [493, 173] width 155 height 20
type input "**********"
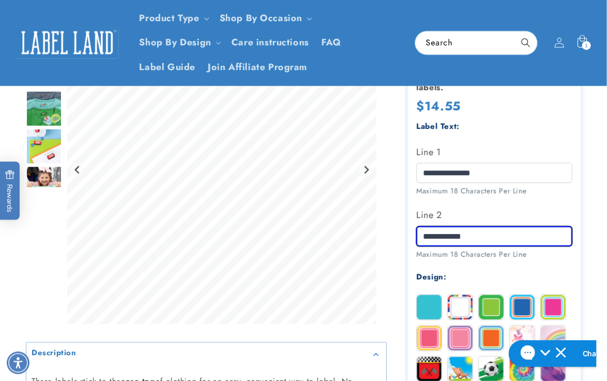
click at [421, 236] on input "**********" at bounding box center [493, 237] width 155 height 20
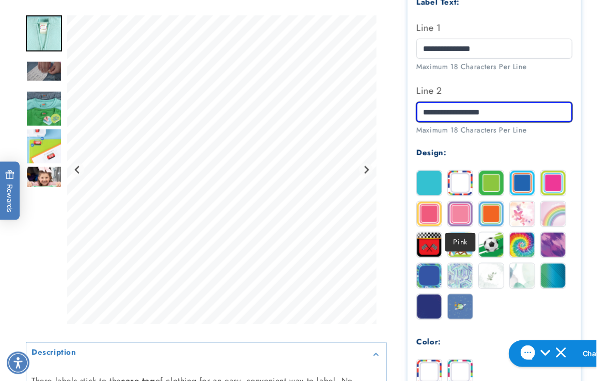
scroll to position [422, 0]
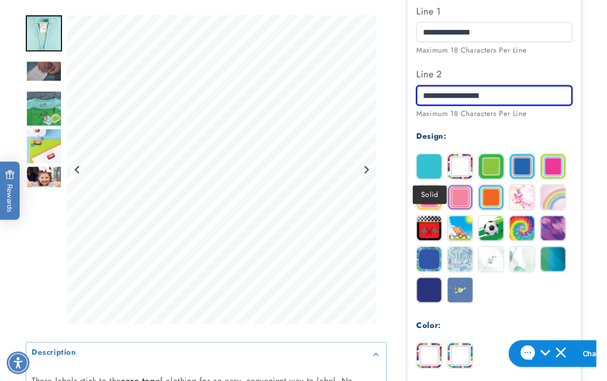
type input "**********"
click at [434, 163] on img at bounding box center [429, 166] width 25 height 25
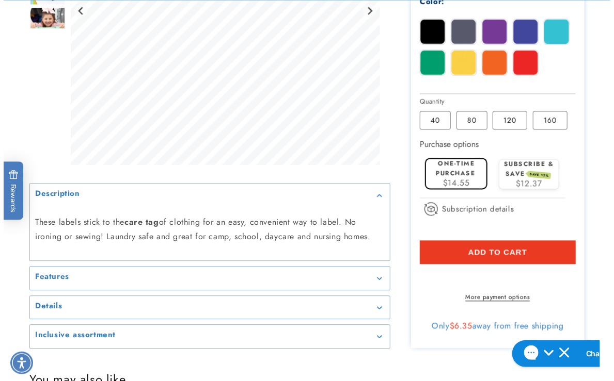
scroll to position [751, 0]
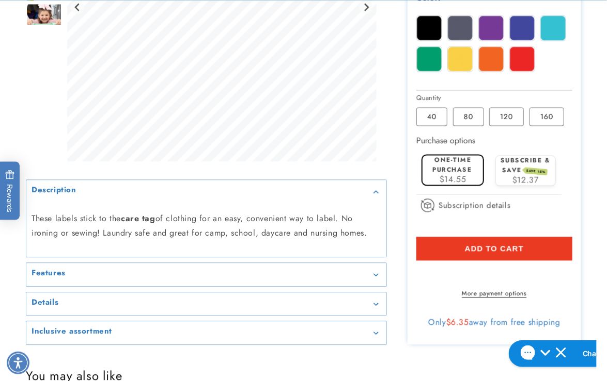
click at [445, 248] on button "Add to cart" at bounding box center [493, 249] width 155 height 24
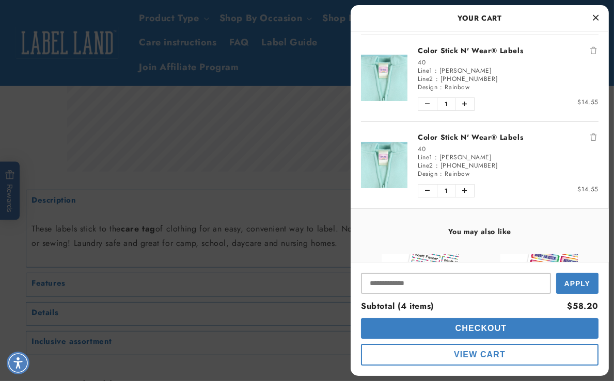
scroll to position [360, 0]
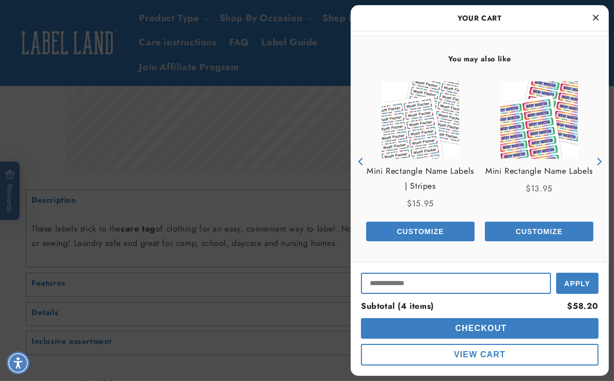
click at [397, 285] on input "Input Discount" at bounding box center [456, 283] width 190 height 21
click at [416, 279] on input "Input Discount" at bounding box center [456, 283] width 190 height 21
type input "******"
click at [556, 271] on button "Apply" at bounding box center [577, 282] width 42 height 23
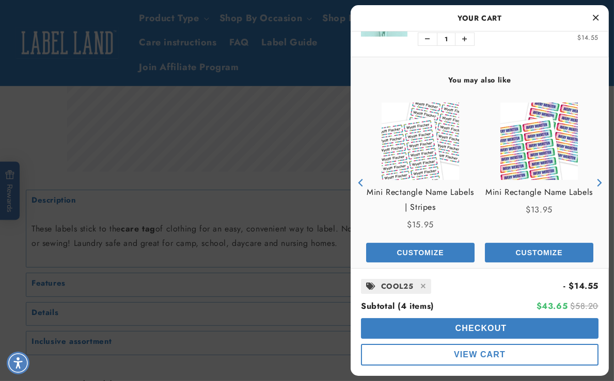
scroll to position [355, 0]
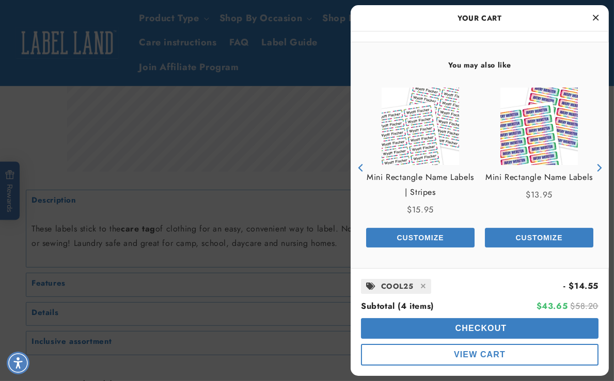
click at [417, 324] on button "Checkout" at bounding box center [479, 329] width 237 height 21
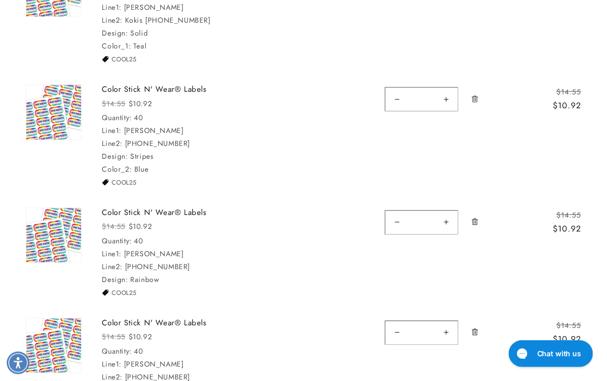
scroll to position [422, 0]
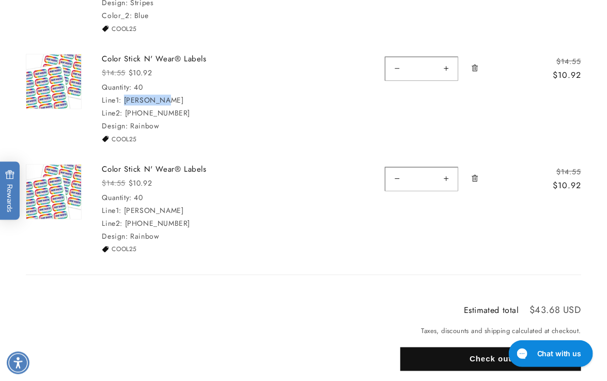
drag, startPoint x: 160, startPoint y: 100, endPoint x: 126, endPoint y: 102, distance: 33.1
click at [126, 102] on div "Line1: [PERSON_NAME]" at bounding box center [179, 100] width 155 height 11
copy dd "[PERSON_NAME]"
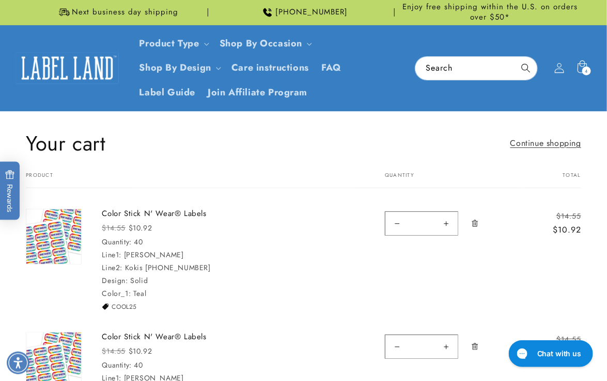
scroll to position [0, 0]
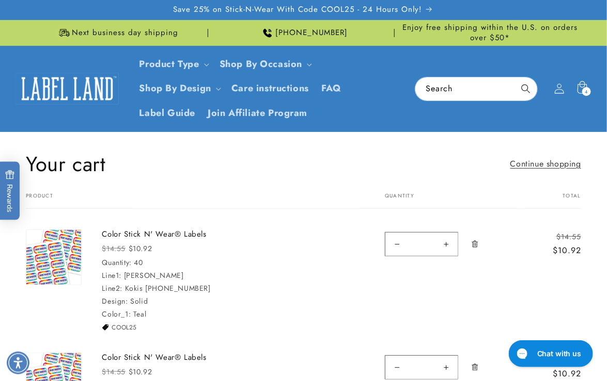
click at [76, 88] on img at bounding box center [66, 89] width 103 height 32
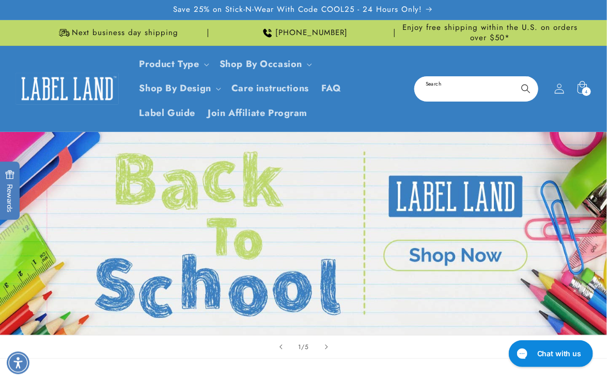
click at [443, 94] on input "Search" at bounding box center [476, 88] width 122 height 23
type input "*****"
click at [514, 77] on button "Search" at bounding box center [525, 88] width 23 height 23
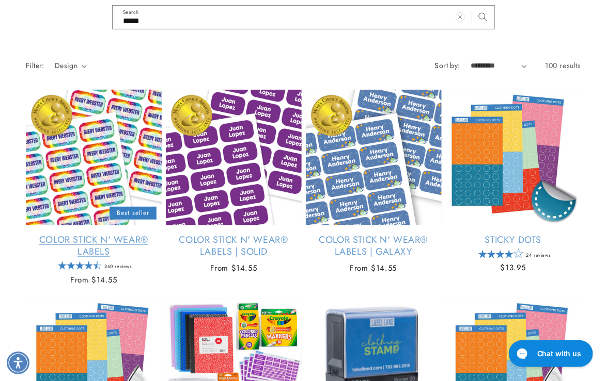
click at [78, 234] on link "Color Stick N' Wear® Labels" at bounding box center [94, 246] width 136 height 24
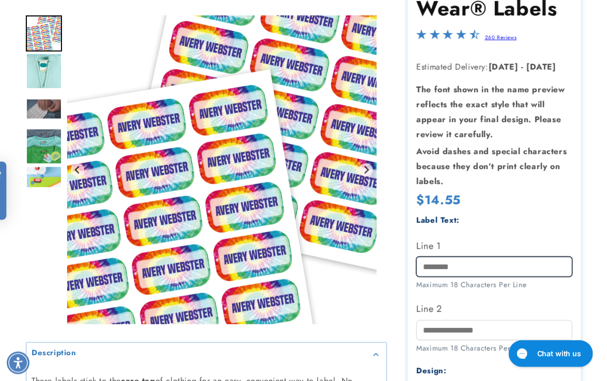
click at [455, 269] on input "Line 1" at bounding box center [493, 267] width 155 height 20
paste input "**********"
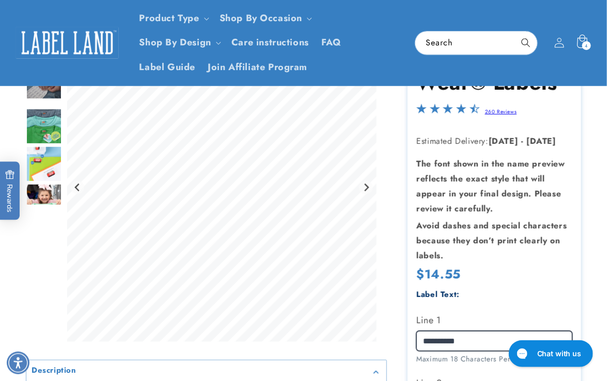
scroll to position [46, 0]
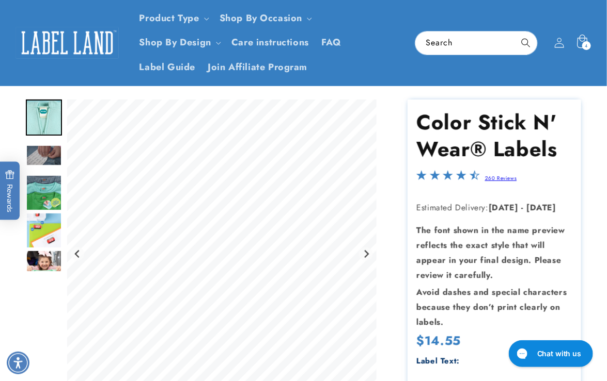
type input "**********"
click at [582, 39] on icon at bounding box center [581, 43] width 24 height 24
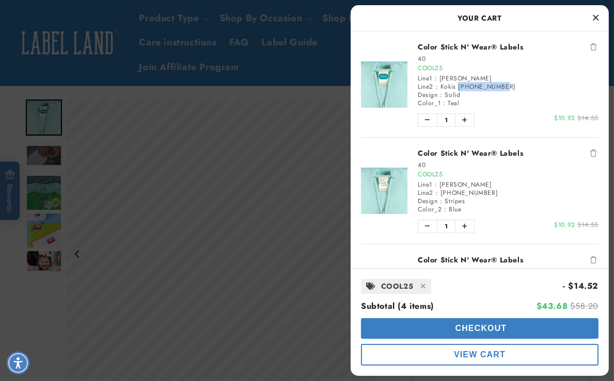
drag, startPoint x: 497, startPoint y: 86, endPoint x: 459, endPoint y: 86, distance: 38.2
click at [459, 86] on div "Line2 : Kokis [PHONE_NUMBER]" at bounding box center [508, 87] width 181 height 8
copy span "[PHONE_NUMBER]"
click at [329, 242] on div at bounding box center [307, 190] width 614 height 381
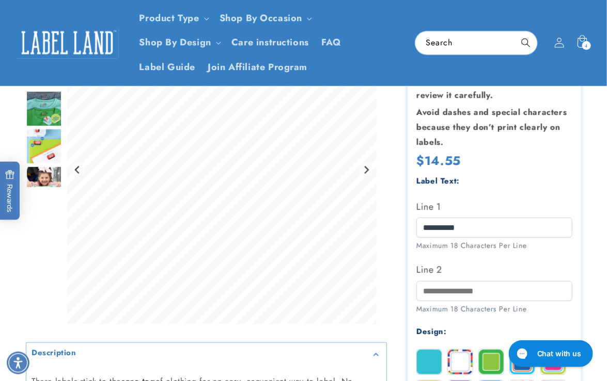
scroll to position [234, 0]
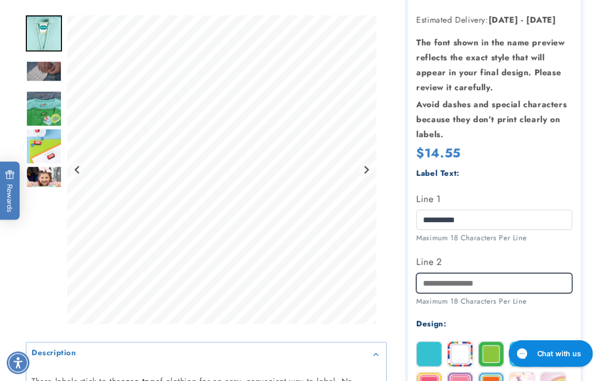
click at [449, 284] on input "Line 2" at bounding box center [493, 284] width 155 height 20
paste input "**********"
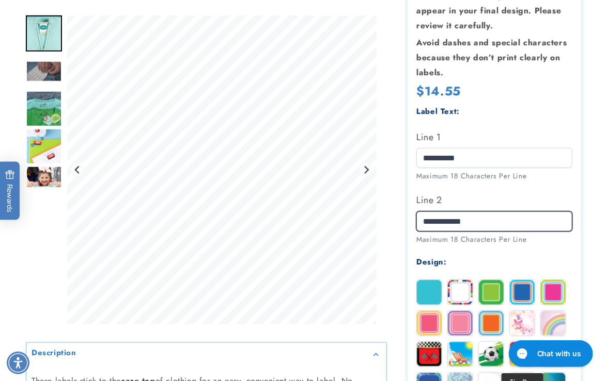
scroll to position [375, 0]
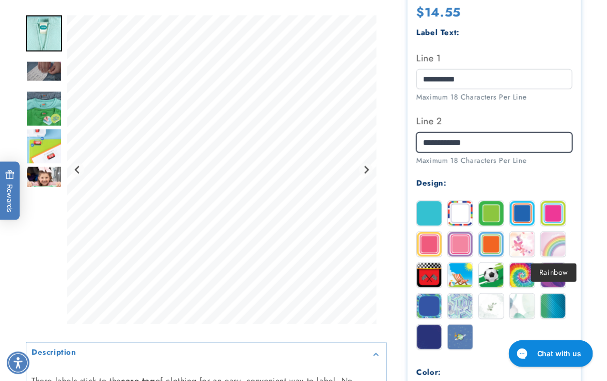
type input "**********"
click at [547, 247] on img at bounding box center [552, 244] width 25 height 25
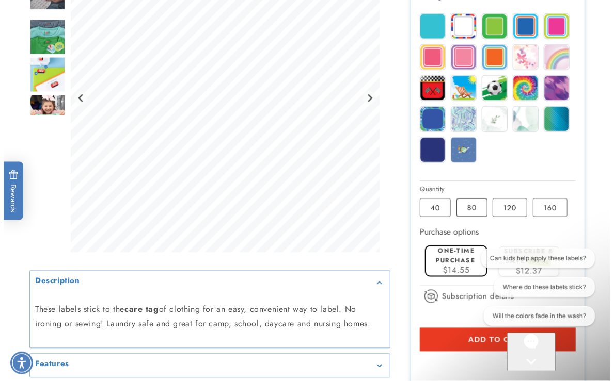
scroll to position [0, 0]
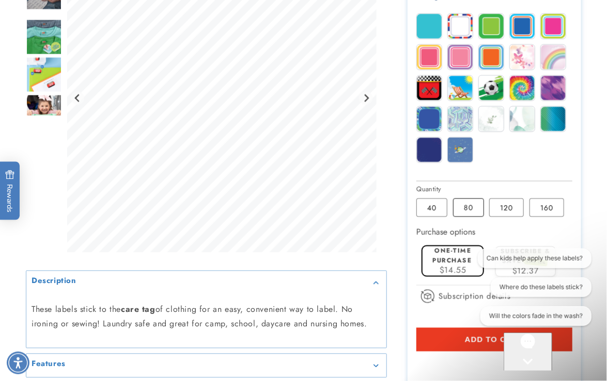
click at [467, 210] on label "80 Variant sold out or unavailable" at bounding box center [468, 208] width 31 height 19
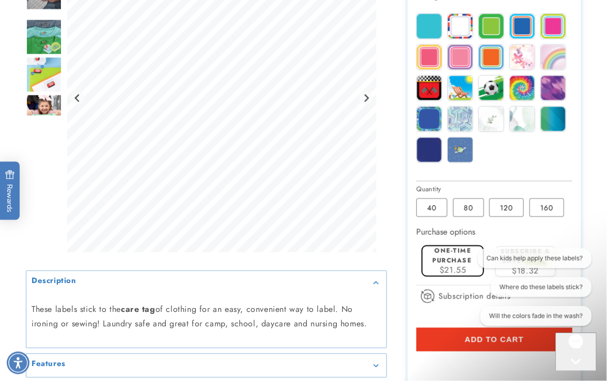
click at [429, 340] on button "Add to cart" at bounding box center [493, 340] width 155 height 24
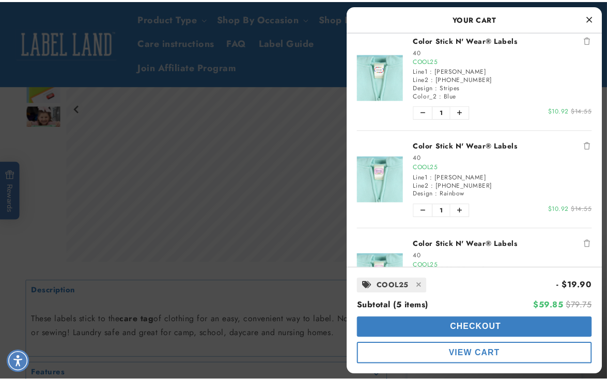
scroll to position [234, 0]
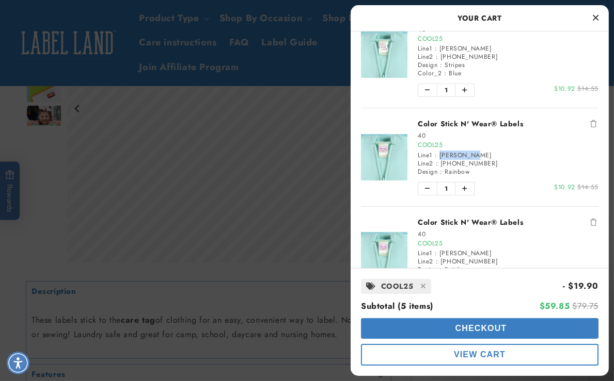
drag, startPoint x: 469, startPoint y: 155, endPoint x: 440, endPoint y: 157, distance: 29.0
click at [440, 157] on div "Line1 : [PERSON_NAME]" at bounding box center [508, 155] width 181 height 8
copy span "[PERSON_NAME]"
click at [590, 122] on icon "Remove Color Stick N' Wear® Labels" at bounding box center [593, 123] width 6 height 7
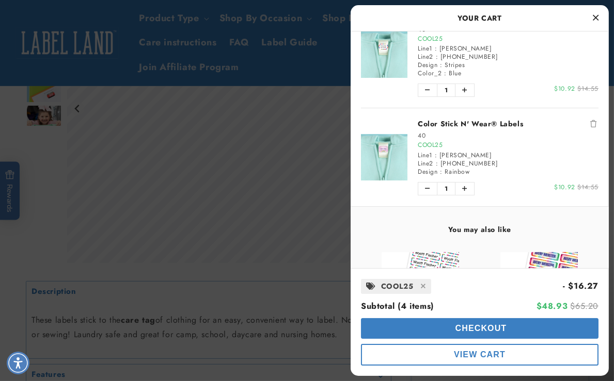
click at [590, 123] on icon "Remove Color Stick N' Wear® Labels" at bounding box center [593, 123] width 6 height 7
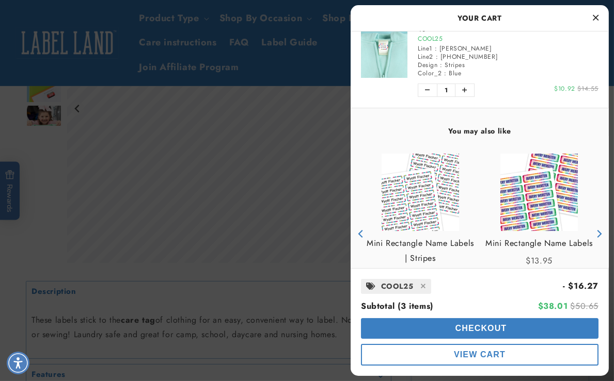
click at [307, 273] on div at bounding box center [307, 190] width 614 height 381
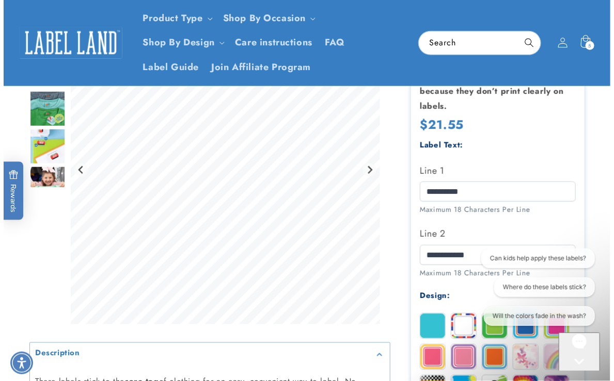
scroll to position [187, 0]
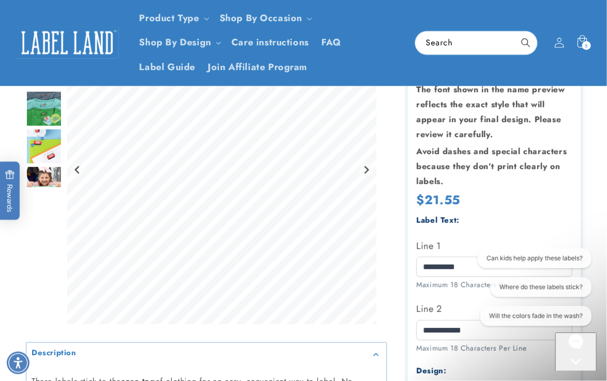
drag, startPoint x: 415, startPoint y: 267, endPoint x: 880, endPoint y: 513, distance: 526.3
click at [468, 265] on html "Can kids help apply these labels? Where do these labels stick? Will the colors …" at bounding box center [532, 289] width 128 height 82
drag, startPoint x: 459, startPoint y: 266, endPoint x: 420, endPoint y: 267, distance: 39.2
click at [420, 267] on input "**********" at bounding box center [493, 267] width 155 height 20
drag, startPoint x: 471, startPoint y: 267, endPoint x: 935, endPoint y: 516, distance: 526.6
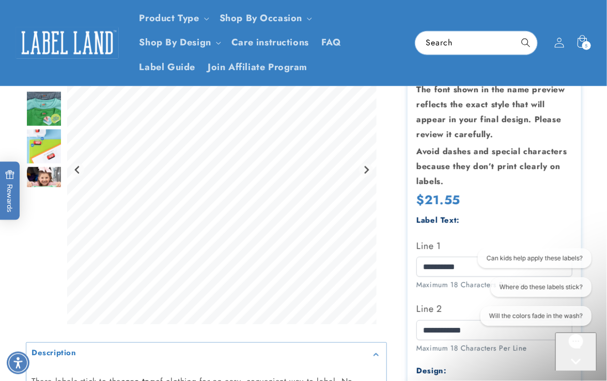
click at [471, 267] on div "Can kids help apply these labels? Where do these labels stick? Will the colors …" at bounding box center [532, 289] width 128 height 82
click at [429, 268] on input "**********" at bounding box center [493, 267] width 155 height 20
type input "**********"
click at [586, 34] on icon at bounding box center [581, 43] width 24 height 24
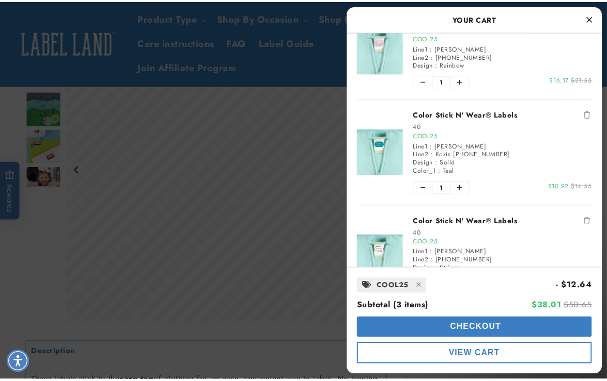
scroll to position [0, 0]
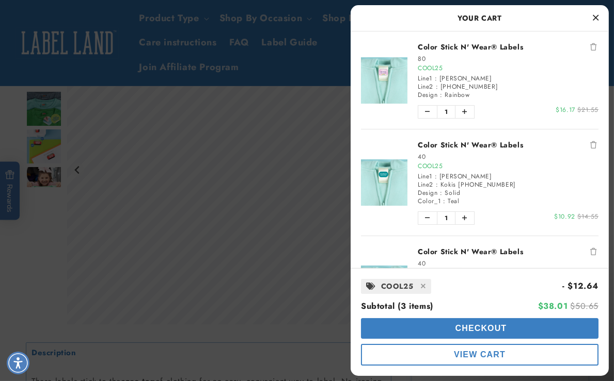
click at [296, 212] on div at bounding box center [307, 190] width 614 height 381
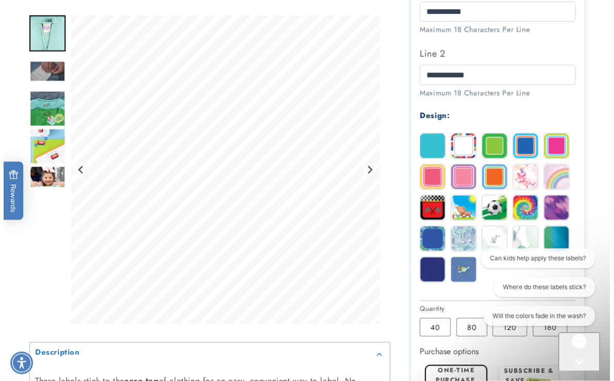
scroll to position [563, 0]
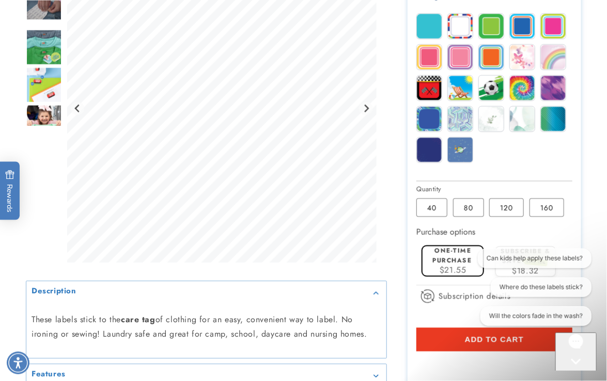
click at [435, 342] on button "Add to cart" at bounding box center [493, 340] width 155 height 24
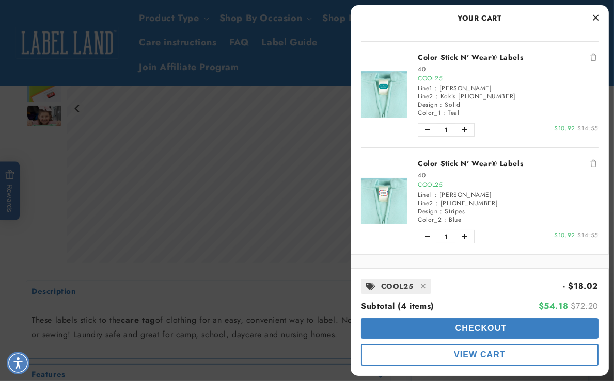
scroll to position [187, 0]
click at [422, 329] on button "Checkout" at bounding box center [479, 329] width 237 height 21
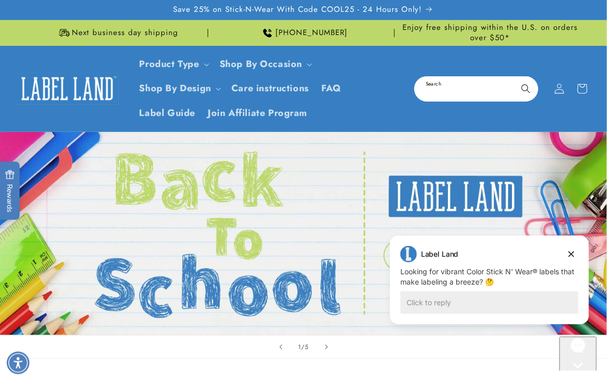
click at [428, 87] on input "Search" at bounding box center [476, 88] width 122 height 23
type input "*****"
click at [514, 77] on button "Search" at bounding box center [525, 88] width 23 height 23
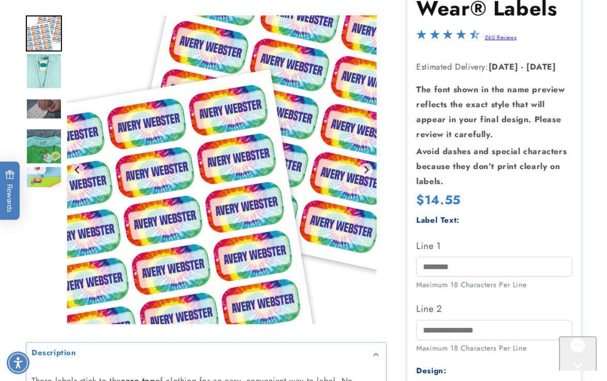
scroll to position [375, 0]
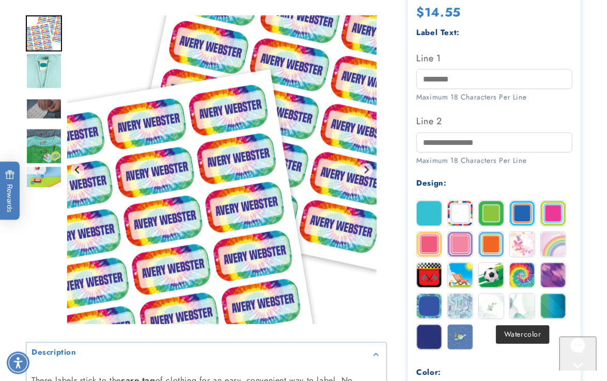
click at [516, 309] on img at bounding box center [521, 306] width 25 height 25
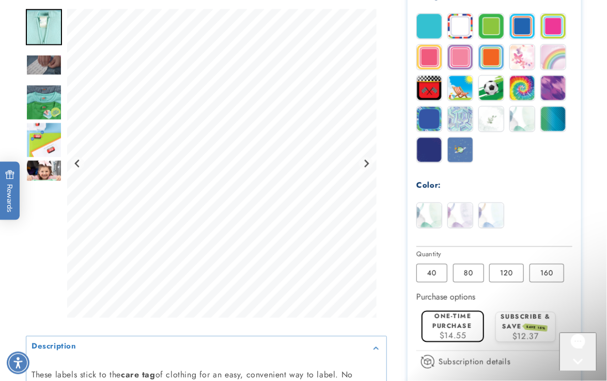
scroll to position [0, 0]
click at [578, 192] on section "Color Stick N' Wear® Labels Color Stick N' Wear® Labels 260 Reviews Estimated D…" at bounding box center [493, 42] width 173 height 918
